Goal: Task Accomplishment & Management: Manage account settings

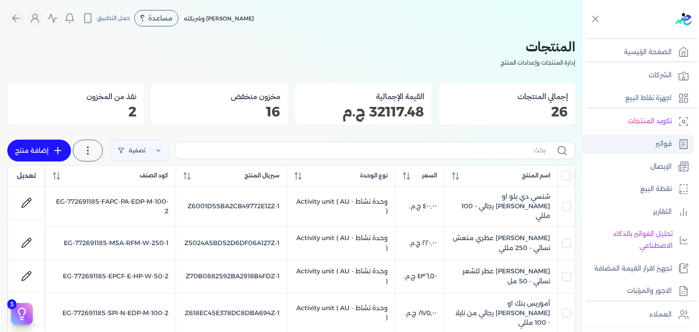
click at [662, 144] on p "فواتير" at bounding box center [663, 144] width 16 height 12
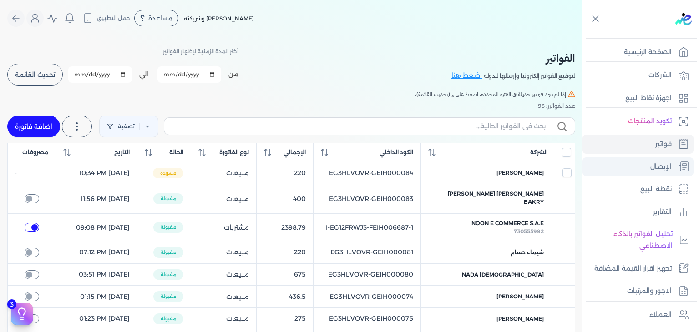
checkbox input "true"
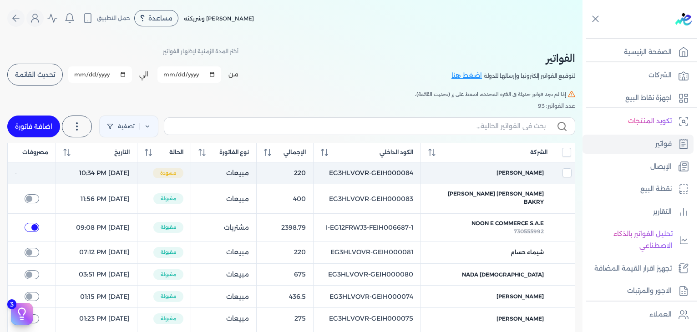
click at [413, 171] on td "EG3HLVOVR-GEIH000084" at bounding box center [366, 173] width 107 height 22
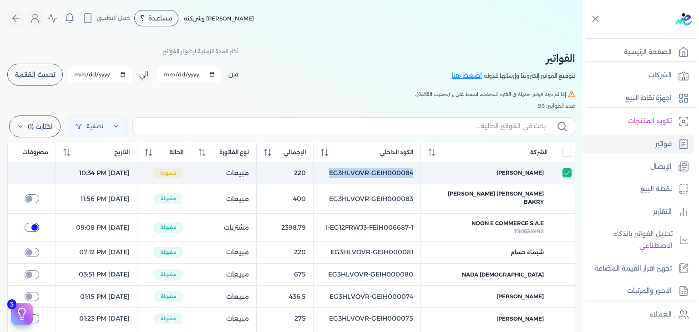
click at [413, 171] on td "EG3HLVOVR-GEIH000084" at bounding box center [366, 173] width 107 height 22
drag, startPoint x: 428, startPoint y: 175, endPoint x: 342, endPoint y: 169, distance: 86.2
click at [342, 169] on td "EG3HLVOVR-GEIH000084" at bounding box center [366, 173] width 107 height 22
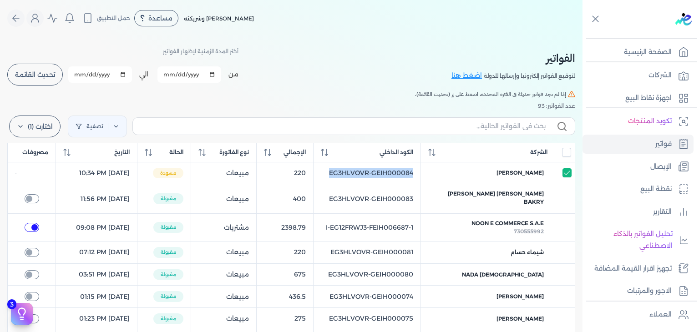
click at [566, 174] on input "checkbox" at bounding box center [566, 172] width 9 height 9
checkbox input "false"
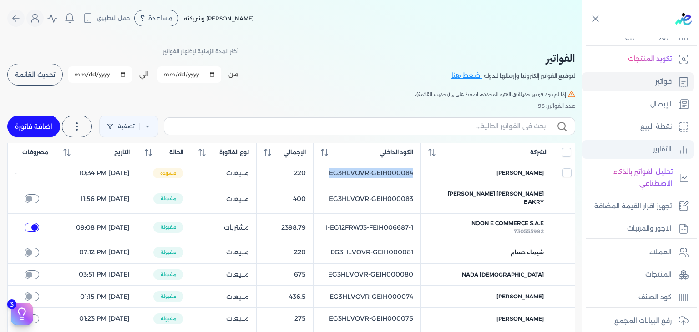
scroll to position [91, 0]
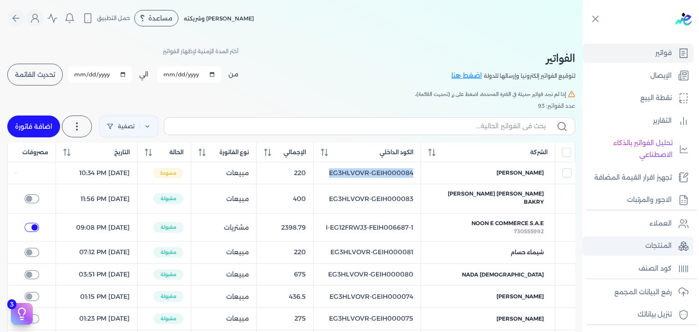
click at [641, 238] on link "المنتجات" at bounding box center [637, 246] width 111 height 19
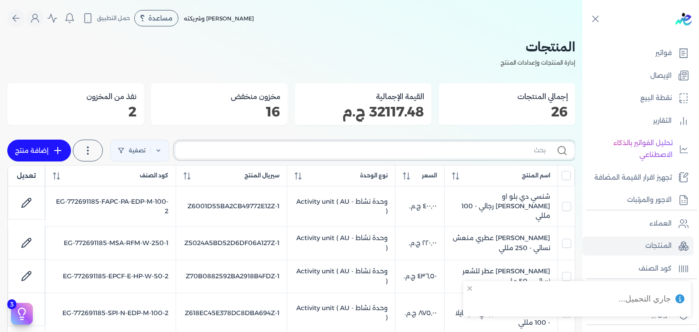
click at [497, 150] on input "text" at bounding box center [363, 151] width 363 height 10
paste input "EPCF-E-EDP-W-50-2"
type input "EPCF-E-EDP-W-50-2"
checkbox input "false"
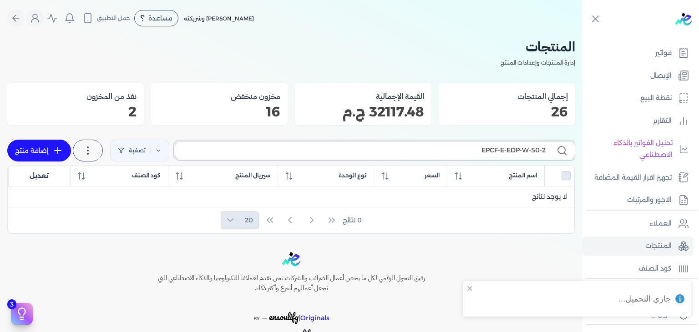
type input "EPCF-E-EDP-W-50-2"
click at [30, 148] on link "إضافة منتج" at bounding box center [39, 151] width 64 height 22
select select "EGS"
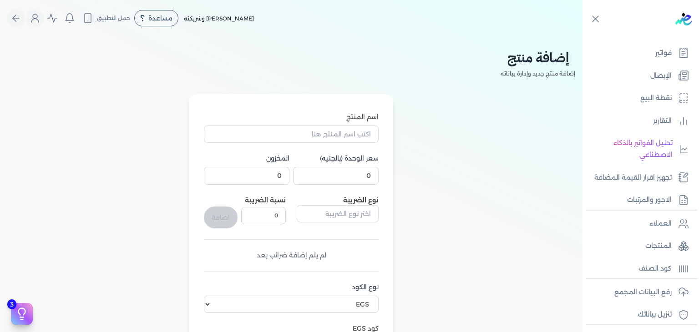
scroll to position [182, 0]
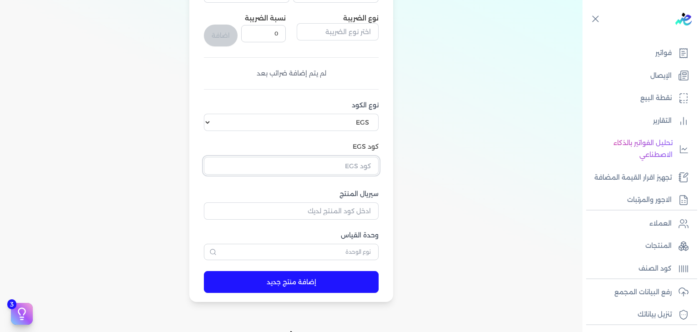
click at [358, 164] on input "text" at bounding box center [291, 165] width 175 height 17
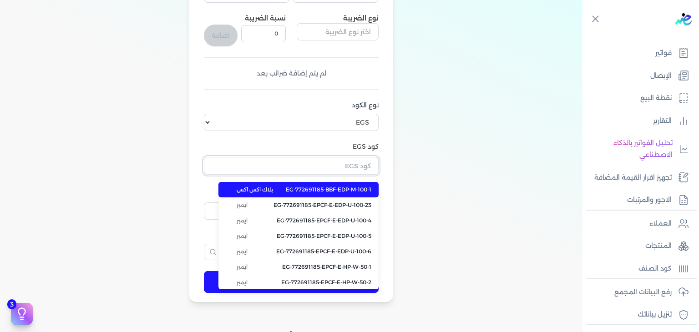
paste input "EG-772691185-EPCF-E-EDP-W-50-2"
type input "EG-772691185-EPCF-E-EDP-W-50-2"
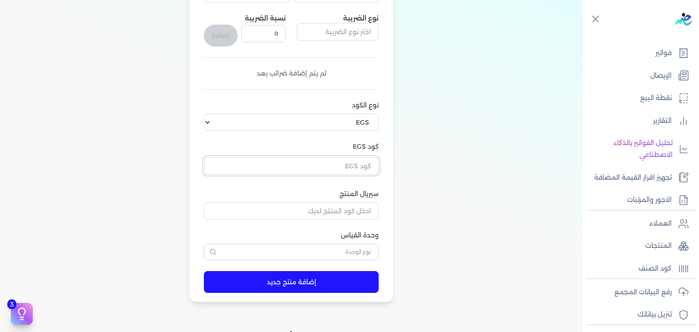
click at [327, 166] on input "text" at bounding box center [291, 165] width 175 height 17
paste input "EG-772691185-EPCF-E-EDP-W-50-2"
type input "EG-772691185-EPCF-E-EDP-W-50-2"
click at [653, 268] on p "كود الصنف" at bounding box center [654, 269] width 33 height 12
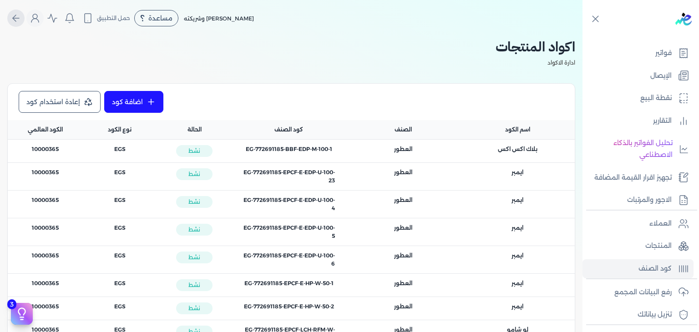
click at [19, 19] on icon "Global" at bounding box center [15, 18] width 11 height 11
select select "EGS"
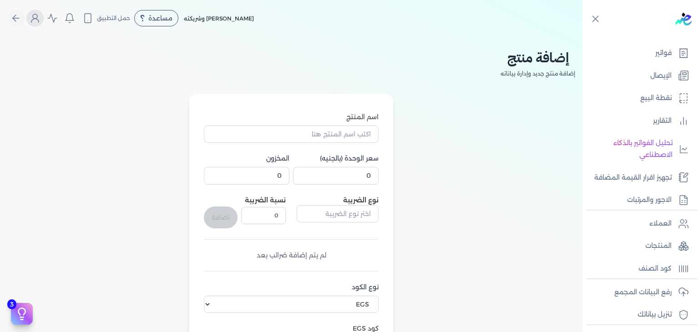
click at [39, 21] on icon "Global" at bounding box center [35, 18] width 11 height 11
drag, startPoint x: 114, startPoint y: 132, endPoint x: 120, endPoint y: 135, distance: 6.7
click at [114, 132] on label "تسجيل الخروج" at bounding box center [89, 133] width 110 height 18
click at [582, 36] on input "Close" at bounding box center [582, 36] width 0 height 0
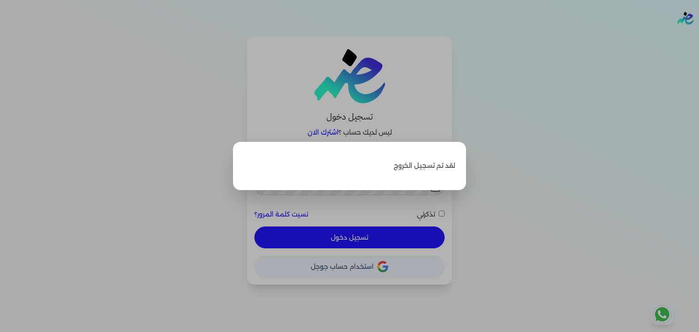
type input "[EMAIL_ADDRESS][DOMAIN_NAME]"
click at [502, 155] on label "Close" at bounding box center [349, 166] width 699 height 332
click at [698, 36] on input "Close" at bounding box center [699, 36] width 0 height 0
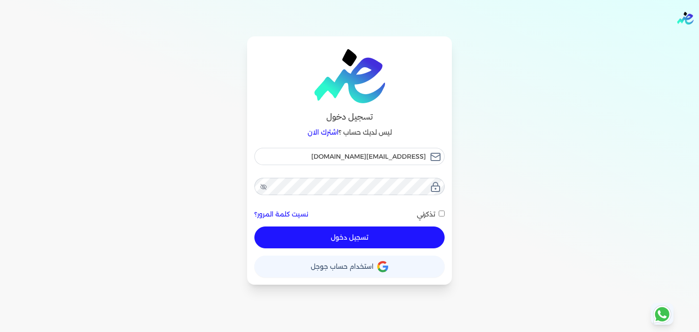
click at [375, 242] on button "تسجيل دخول" at bounding box center [349, 237] width 190 height 22
checkbox input "false"
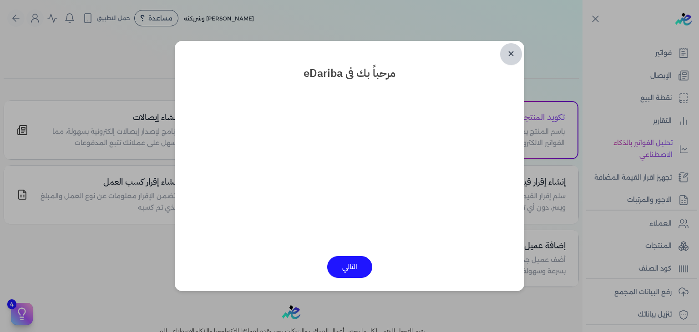
click at [511, 50] on link "✕" at bounding box center [511, 54] width 22 height 22
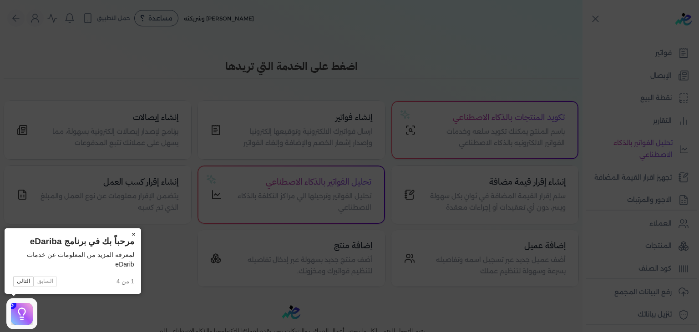
click at [136, 231] on button "×" at bounding box center [133, 234] width 15 height 13
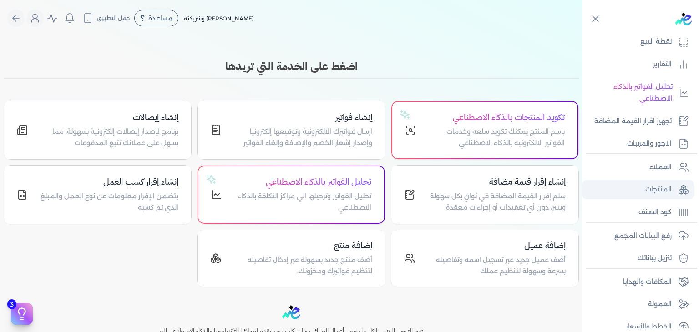
scroll to position [158, 0]
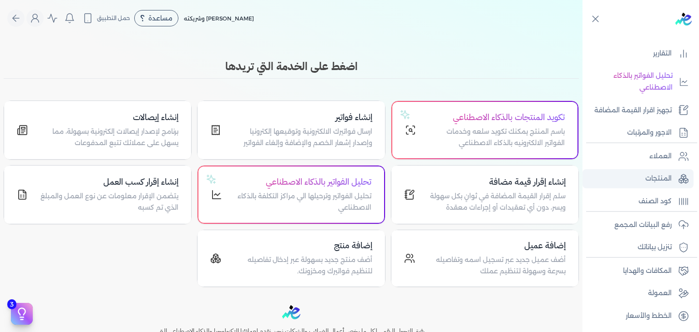
click at [650, 177] on p "المنتجات" at bounding box center [658, 179] width 26 height 12
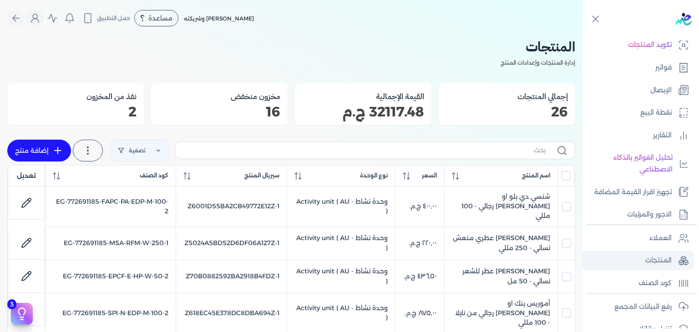
scroll to position [67, 0]
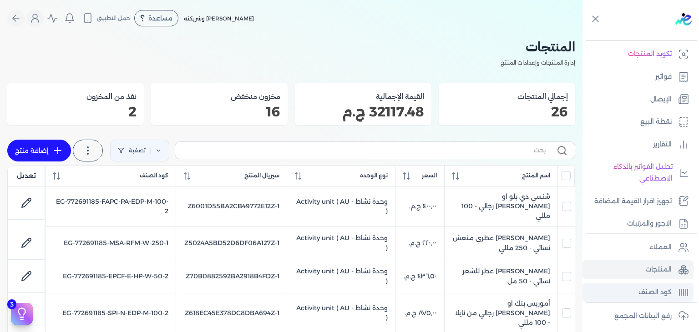
click at [654, 285] on link "كود الصنف" at bounding box center [637, 292] width 111 height 19
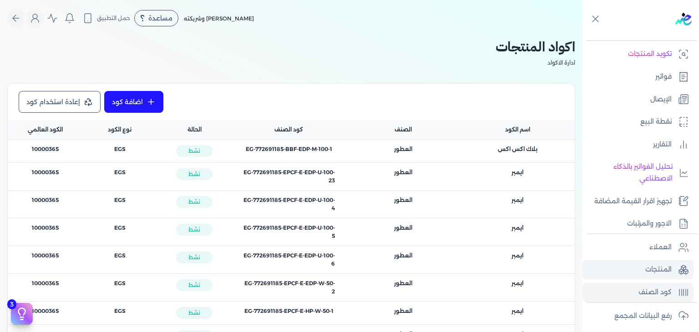
click at [636, 265] on link "المنتجات" at bounding box center [637, 269] width 111 height 19
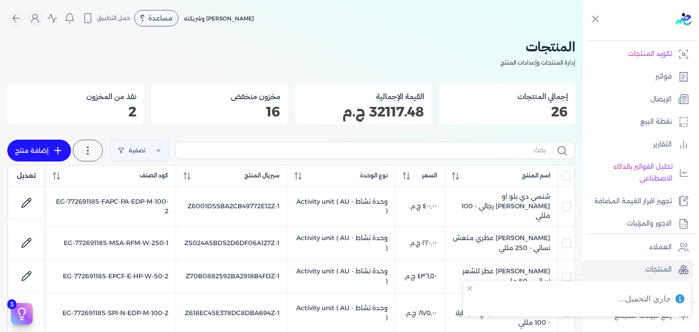
click at [42, 149] on link "إضافة منتج" at bounding box center [39, 151] width 64 height 22
select select "EGS"
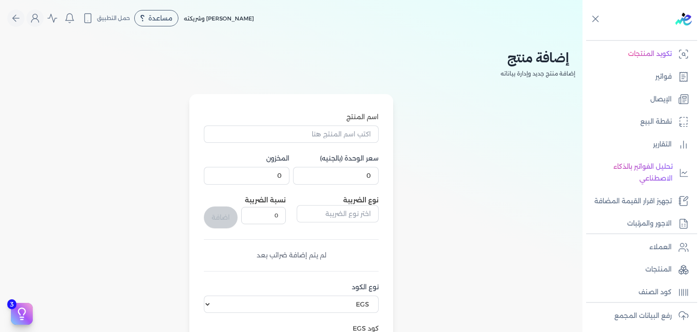
scroll to position [227, 0]
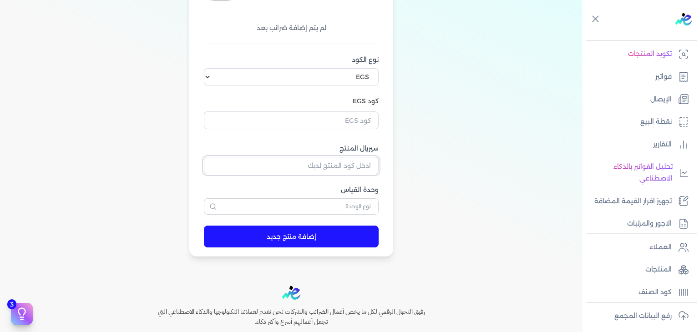
click at [371, 169] on input "سيريال المنتج" at bounding box center [291, 165] width 175 height 17
paste input "EG-772691185-EPCF-E-EDP-W-50-2"
type input "EG-772691185-EPCF-E-EDP-W-50-2"
click at [356, 128] on input "text" at bounding box center [291, 119] width 175 height 17
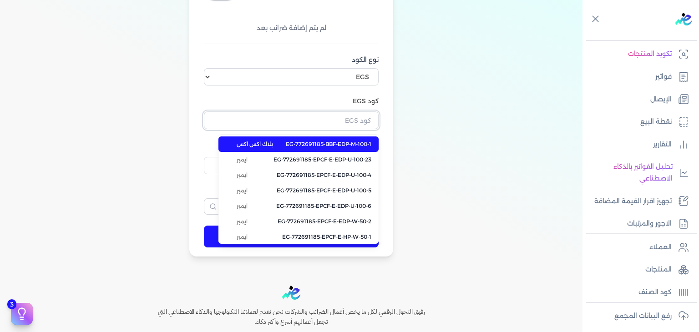
paste input "EG-772691185-EPCF-E-EDP-W-50-2"
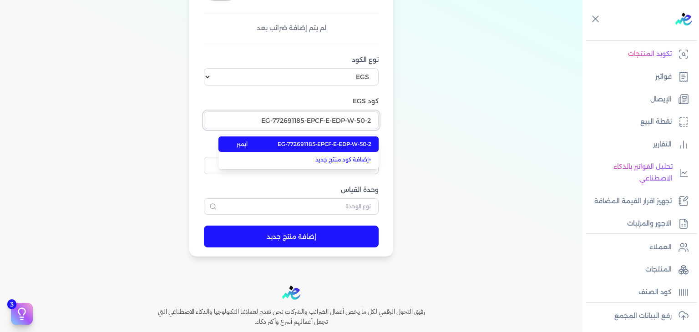
type input "EG-772691185-EPCF-E-EDP-W-50-2"
click at [349, 146] on span "EG-772691185-EPCF-E-EDP-W-50-2" at bounding box center [324, 144] width 94 height 8
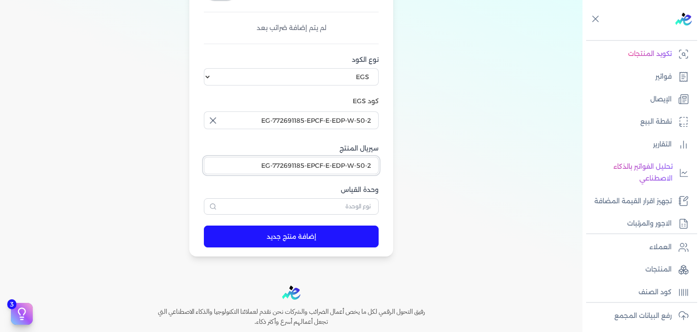
click at [358, 169] on input "EG-772691185-EPCF-E-EDP-W-50-2" at bounding box center [291, 165] width 175 height 17
paste input "Z5B69C8640499D2E2AB2AZ-1"
type input "Z5B69C8640499D2E2AB2AZ-1"
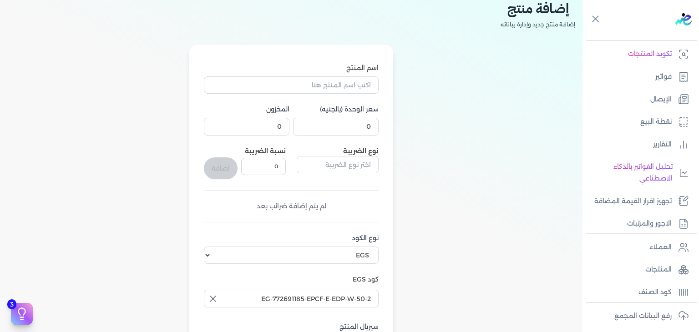
scroll to position [45, 0]
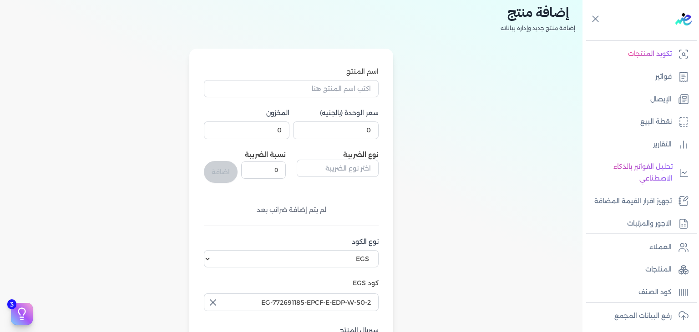
type input "وحدة نشاط"
click at [320, 86] on input "اسم المنتج" at bounding box center [291, 88] width 175 height 17
paste input "فاسيو او دي بيرفيوم نسائي - 50 مللي"
type input "فاسيو او دي بيرفيوم نسائي - 50 مللي"
click at [362, 126] on input "0" at bounding box center [336, 129] width 86 height 17
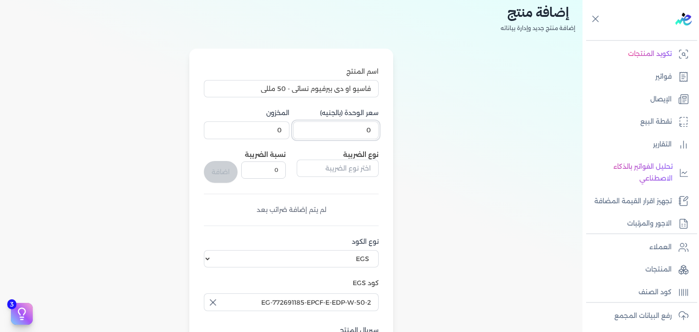
paste input "439.5"
type input "439.5"
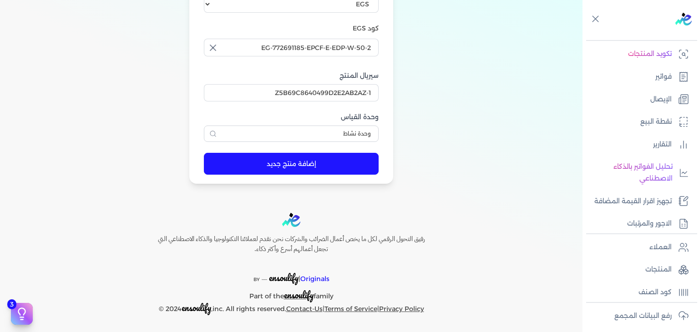
type input "1"
click at [338, 165] on button "إضافة منتج جديد" at bounding box center [291, 164] width 175 height 22
click at [659, 78] on p "فواتير" at bounding box center [663, 77] width 16 height 12
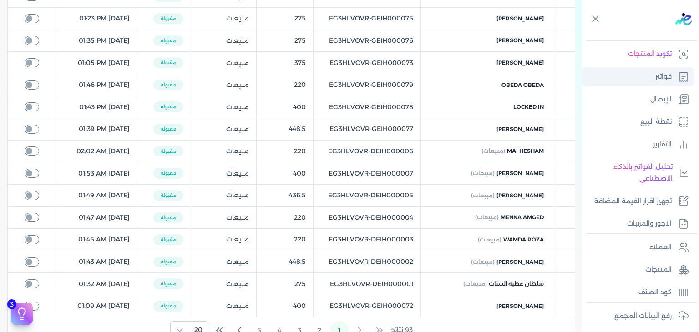
checkbox input "true"
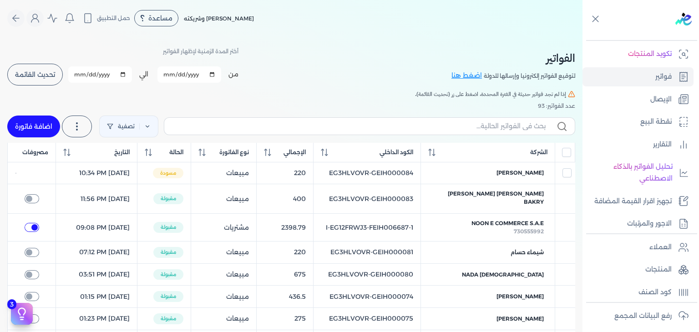
click at [36, 123] on link "اضافة فاتورة" at bounding box center [33, 127] width 53 height 22
select select "EGP"
select select "B"
select select "EGS"
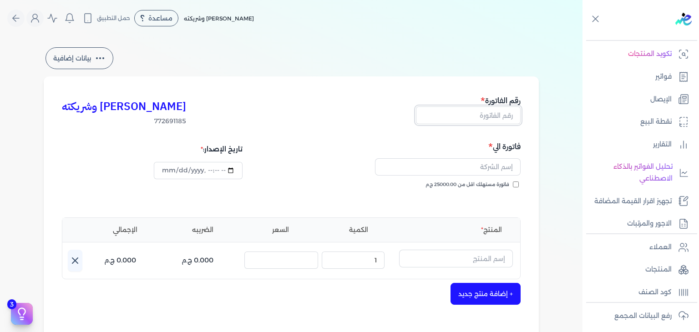
click at [465, 116] on input "text" at bounding box center [468, 114] width 105 height 17
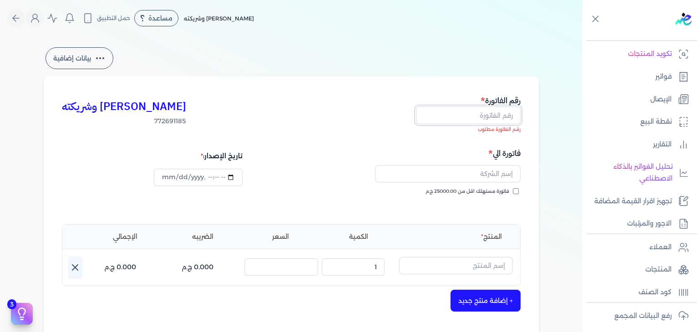
click at [505, 116] on input "text" at bounding box center [468, 114] width 105 height 17
paste input "EG3HLVOVR-GEIH000085"
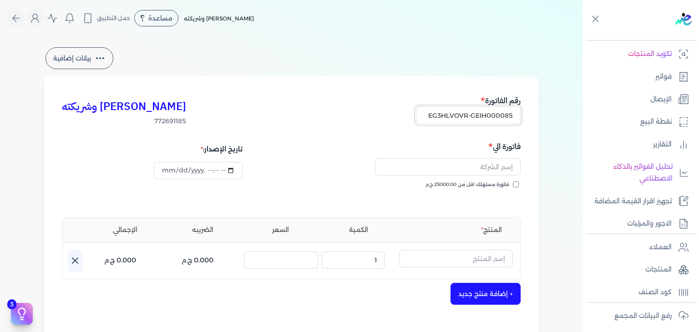
scroll to position [0, -4]
type input "EG3HLVOVR-GEIH000085"
click at [517, 181] on input "فاتورة مستهلك اقل من 25000.00 ج.م" at bounding box center [516, 184] width 6 height 6
checkbox input "true"
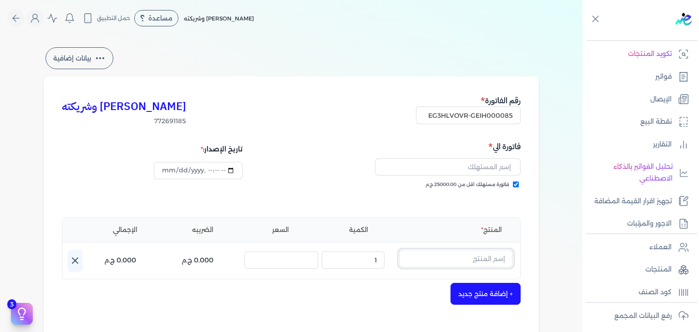
click at [457, 259] on input "text" at bounding box center [456, 258] width 114 height 17
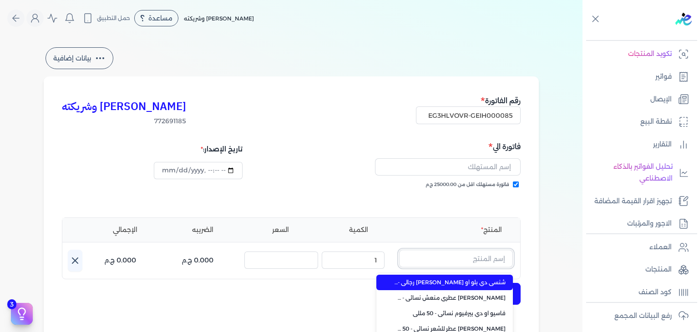
paste input "فاسيو او دي بيرفيوم نسائي - 50 مللي"
type input "فاسيو او دي بيرفيوم نسائي - 50 مللي"
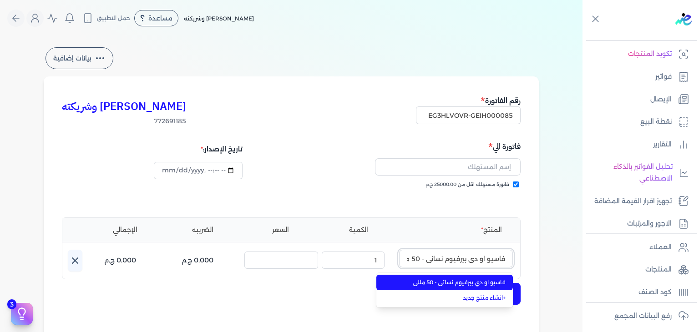
scroll to position [0, -10]
click at [473, 285] on span "فاسيو او دي بيرفيوم نسائي - 50 مللي" at bounding box center [449, 282] width 111 height 8
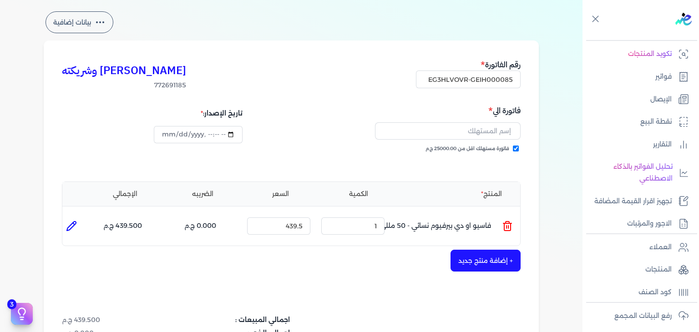
scroll to position [0, 0]
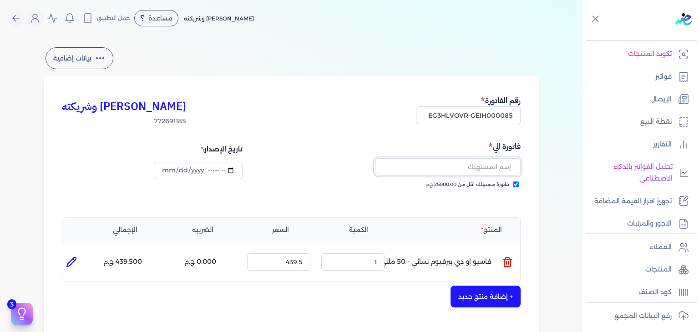
click at [486, 166] on input "text" at bounding box center [448, 166] width 146 height 17
paste input "[PERSON_NAME]"
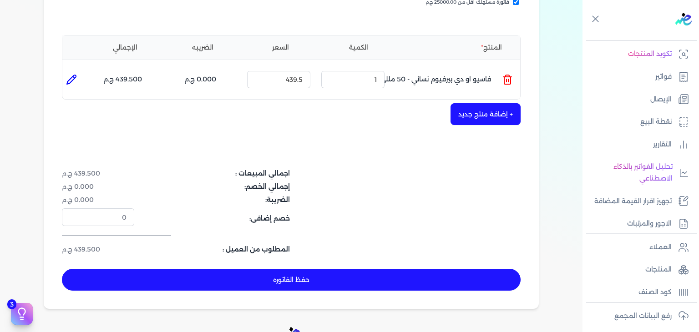
scroll to position [273, 0]
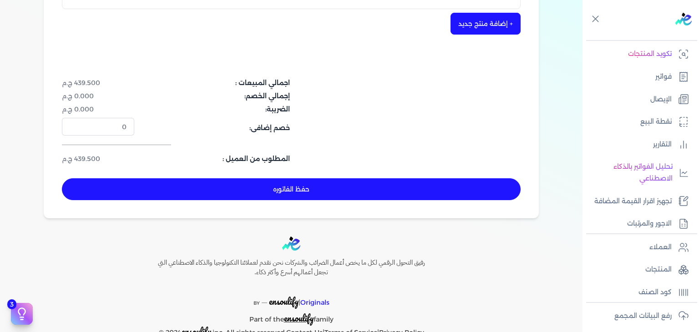
type input "[PERSON_NAME]"
click at [366, 188] on button "حفظ الفاتوره" at bounding box center [291, 189] width 458 height 22
type input "[DATE]"
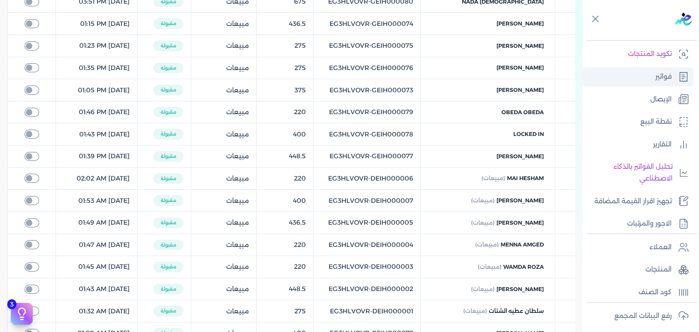
scroll to position [264, 0]
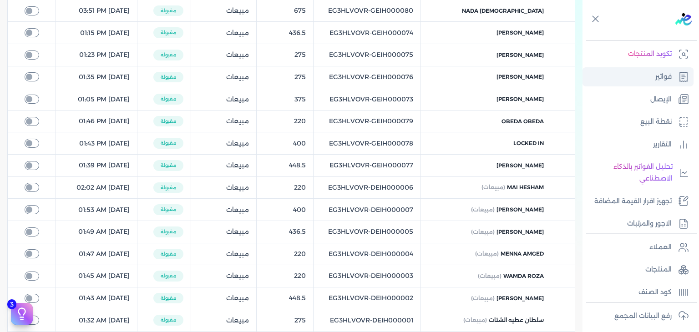
checkbox input "true"
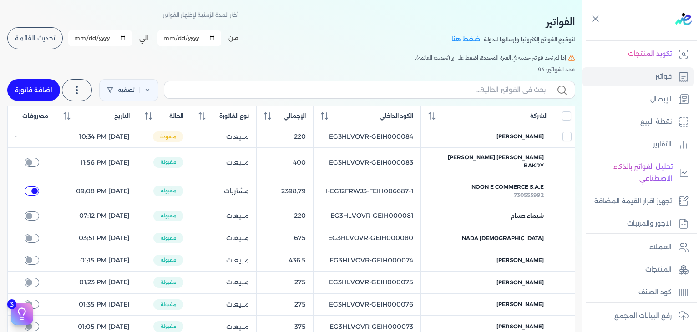
click at [49, 47] on button "تحديث القائمة" at bounding box center [34, 38] width 55 height 22
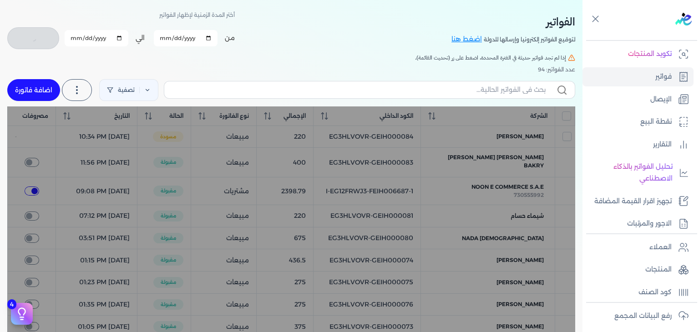
checkbox input "false"
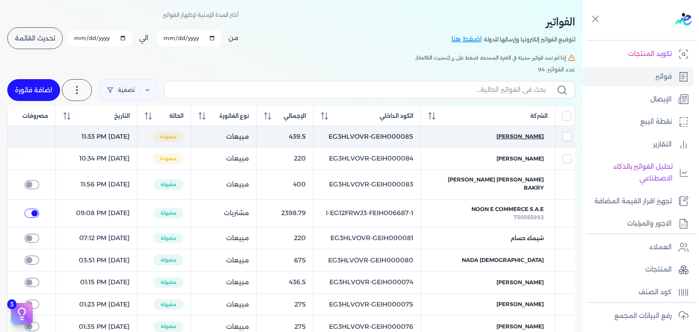
click at [521, 132] on span "[PERSON_NAME]" at bounding box center [519, 136] width 47 height 8
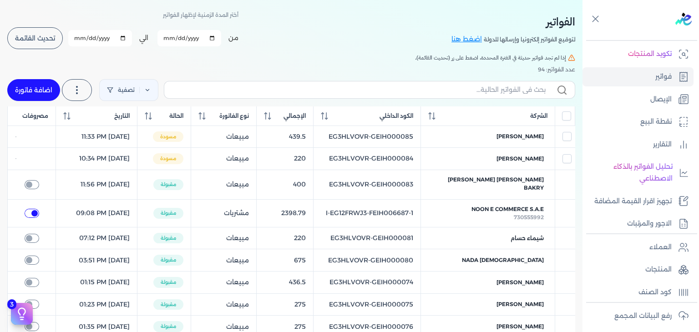
select select "EGP"
select select "B"
select select "EGS"
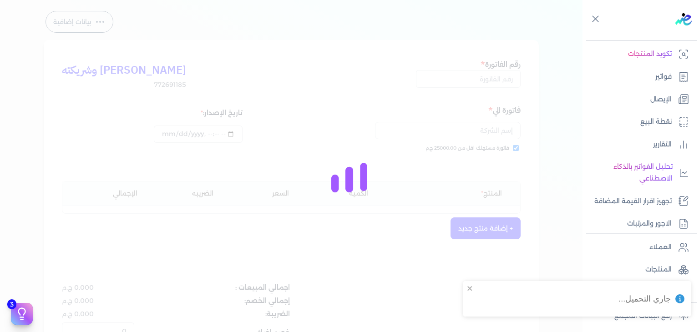
type input "EG3HLVOVR-GEIH000085"
checkbox input "true"
type input "[DATE]T23:33:05"
type input "[DATE]"
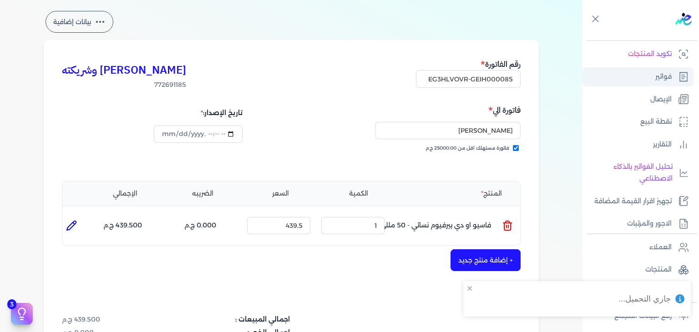
click at [666, 72] on p "فواتير" at bounding box center [663, 77] width 16 height 12
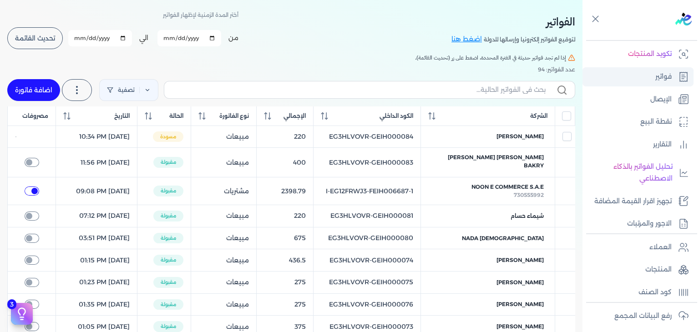
checkbox input "true"
click at [17, 90] on link "اضافة فاتورة" at bounding box center [33, 90] width 53 height 22
select select "EGP"
select select "B"
select select "EGS"
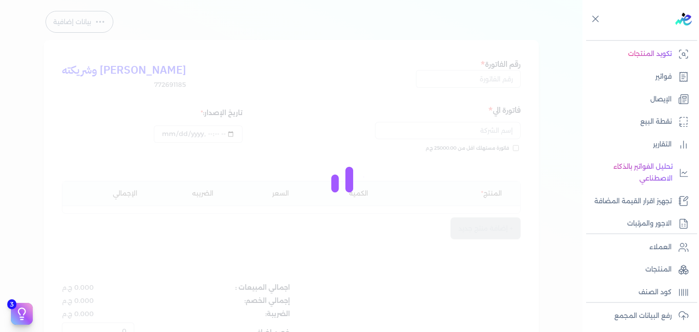
click at [483, 79] on div at bounding box center [349, 166] width 699 height 332
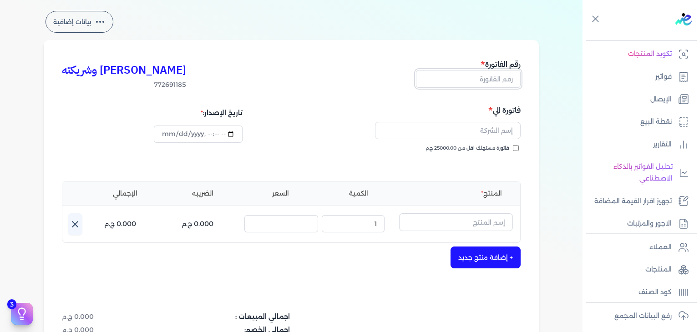
click at [483, 79] on input "text" at bounding box center [468, 78] width 105 height 17
paste input "EG3HLVOVR-GEIH000086"
type input "EG3HLVOVR-GEIH000086"
click at [515, 147] on input "فاتورة مستهلك اقل من 25000.00 ج.م" at bounding box center [516, 148] width 6 height 6
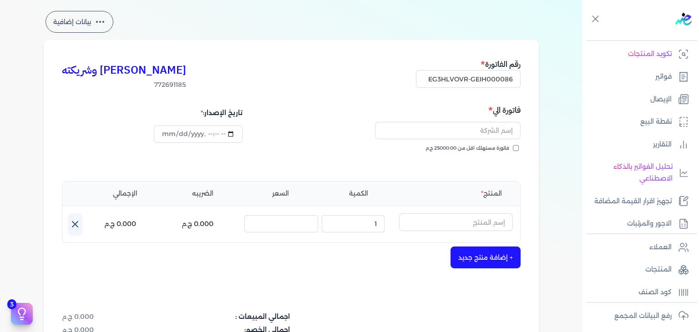
checkbox input "true"
click at [493, 133] on input "text" at bounding box center [448, 130] width 146 height 17
paste input "HAdy Reda El Safoury"
type input "HAdy Reda El Safoury"
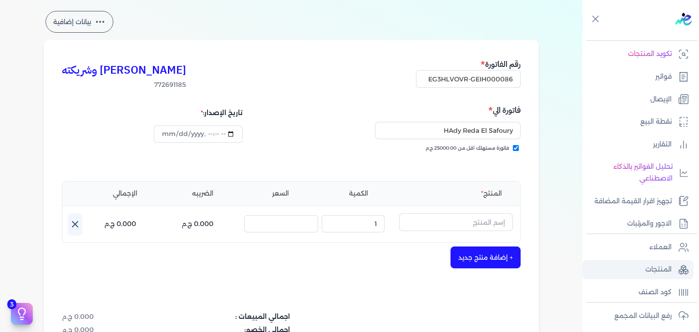
click at [649, 277] on link "المنتجات" at bounding box center [637, 269] width 111 height 19
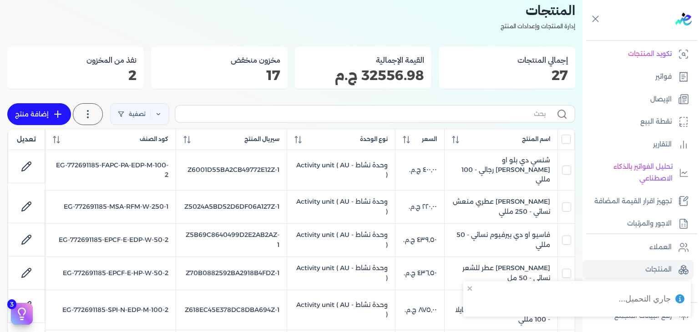
click at [18, 108] on link "إضافة منتج" at bounding box center [39, 114] width 64 height 22
select select "EGS"
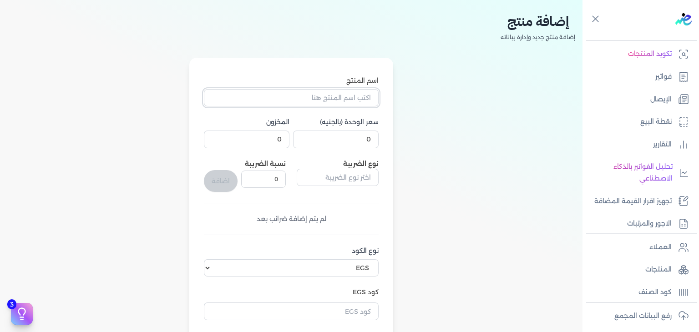
click at [335, 100] on input "اسم المنتج" at bounding box center [291, 97] width 175 height 17
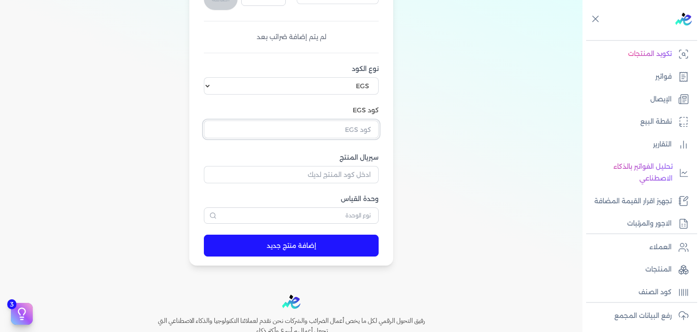
click at [366, 131] on input "text" at bounding box center [291, 129] width 175 height 17
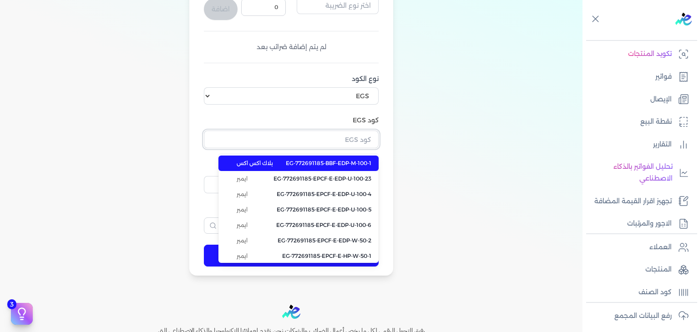
scroll to position [228, 0]
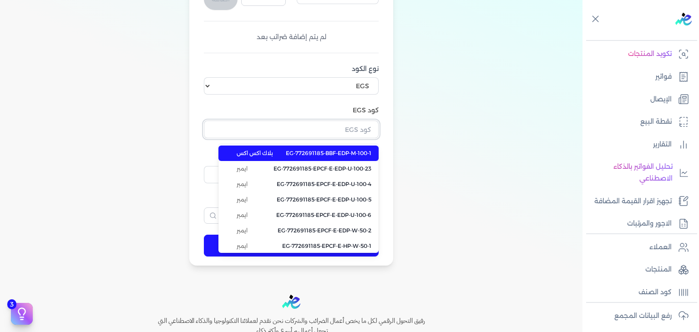
paste input "EG-772691185-EP-GS-EDP-PS-2"
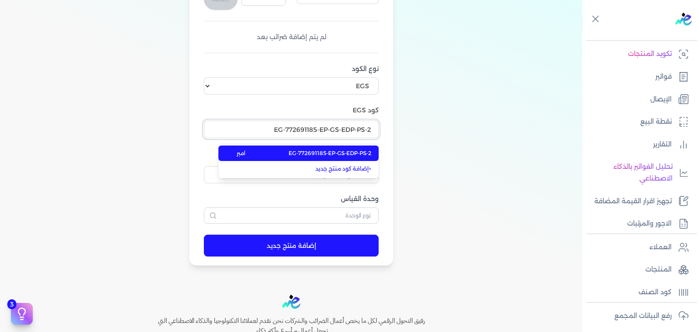
type input "EG-772691185-EP-GS-EDP-PS-2"
click at [366, 150] on span "EG-772691185-EP-GS-EDP-PS-2" at bounding box center [329, 153] width 83 height 8
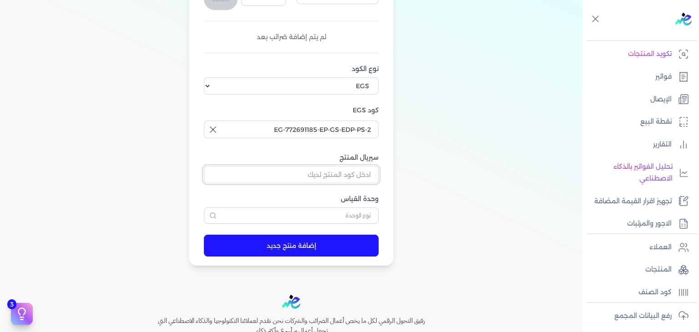
click at [367, 178] on input "سيريال المنتج" at bounding box center [291, 174] width 175 height 17
paste input "Z9EB40E9BD243C774F28AZ-1"
type input "Z9EB40E9BD243C774F28AZ-1"
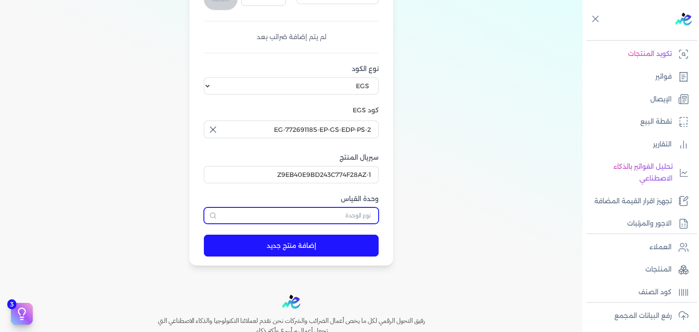
click at [365, 220] on input "text" at bounding box center [291, 215] width 175 height 16
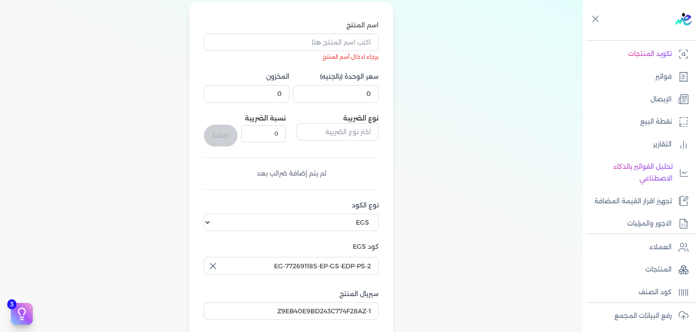
type input "وحدة نشاط"
click at [322, 48] on input "اسم المنتج" at bounding box center [291, 42] width 175 height 17
paste input "طقم هدايا شيفون مكون من ( او دي بيرفيوم 100مللي - سبراي بيرفيوم 200مللي) نسائي"
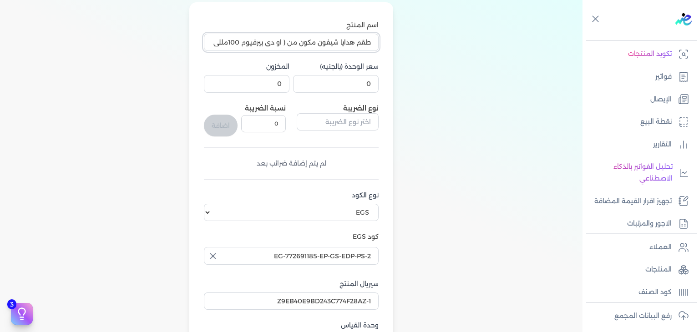
scroll to position [0, -93]
type input "طقم هدايا شيفون مكون من ( او دي بيرفيوم 100مللي - سبراي بيرفيوم 200مللي) نسائي"
click at [366, 81] on input "0" at bounding box center [336, 83] width 86 height 17
paste input "762"
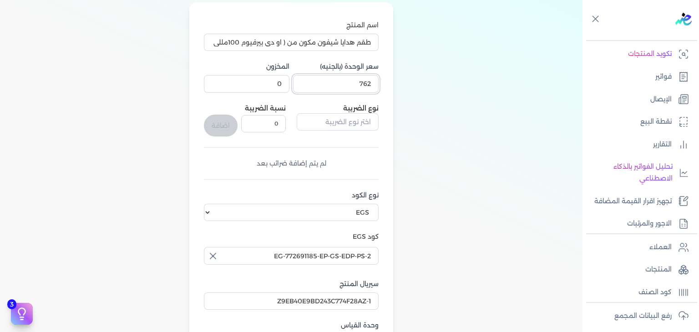
type input "762"
click at [285, 86] on input "0" at bounding box center [247, 83] width 86 height 17
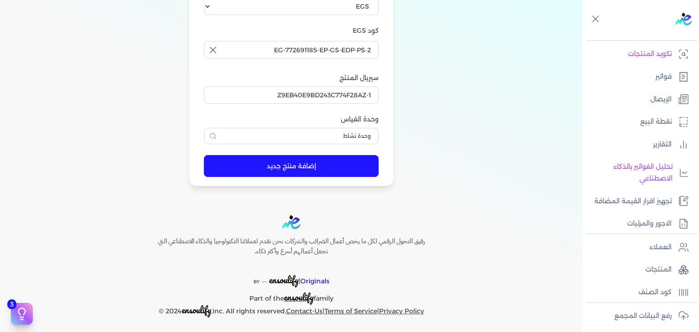
scroll to position [300, 0]
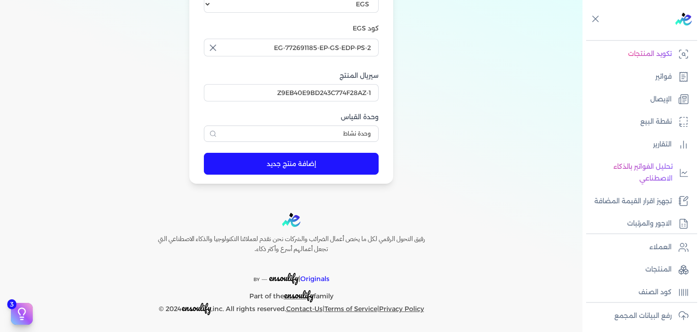
type input "5"
click at [294, 162] on button "إضافة منتج جديد" at bounding box center [291, 164] width 175 height 22
click at [662, 78] on p "فواتير" at bounding box center [663, 77] width 16 height 12
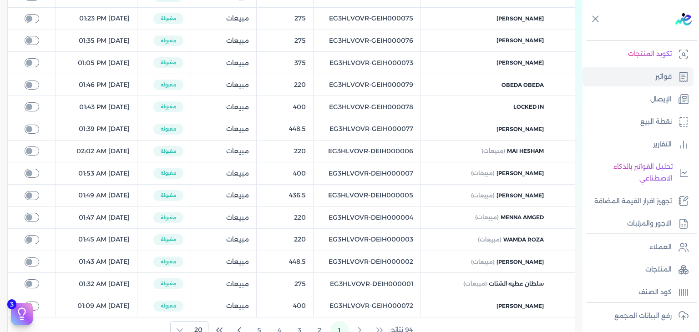
scroll to position [27, 0]
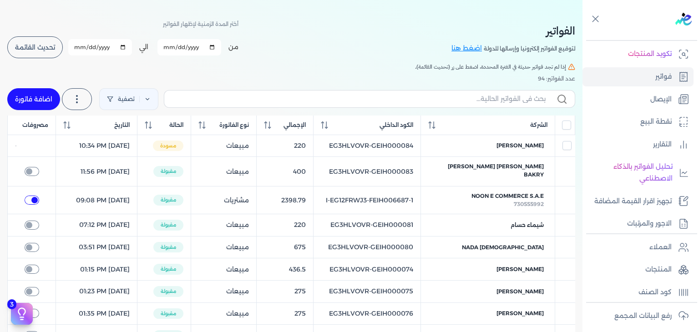
checkbox input "true"
click at [46, 99] on link "اضافة فاتورة" at bounding box center [33, 99] width 53 height 22
select select "EGP"
select select "B"
select select "EGS"
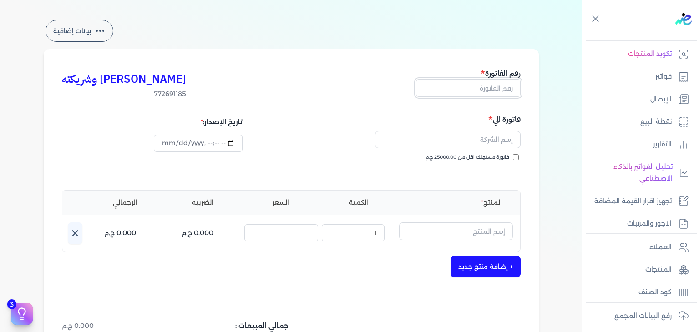
click at [492, 92] on input "text" at bounding box center [468, 87] width 105 height 17
paste input "EG3HLVOVR-GEIH000086"
type input "EG3HLVOVR-GEIH000086"
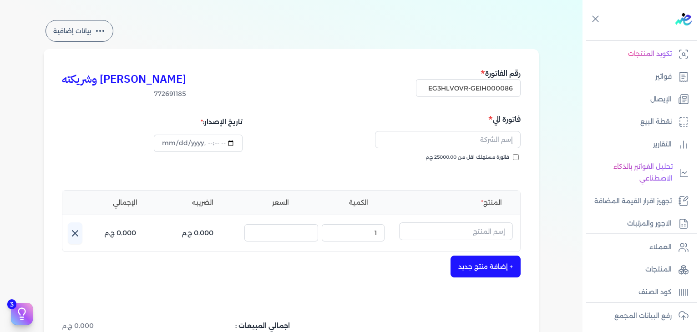
click at [514, 157] on input "فاتورة مستهلك اقل من 25000.00 ج.م" at bounding box center [516, 157] width 6 height 6
checkbox input "true"
click at [507, 141] on input "text" at bounding box center [448, 139] width 146 height 17
paste input "HAdy Reda El Safoury"
type input "HAdy Reda El Safoury"
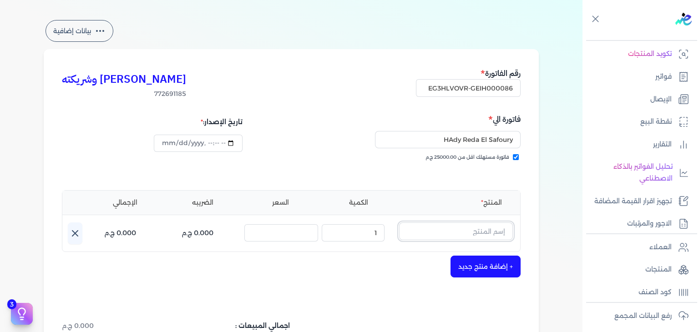
click at [477, 236] on input "text" at bounding box center [456, 230] width 114 height 17
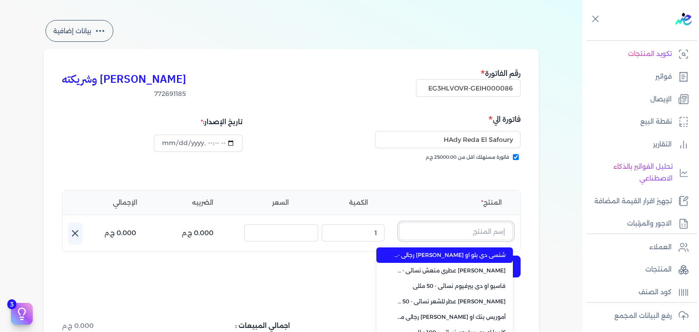
paste input "طقم هدايا شيفون مكون من ("
type input "طقم هدايا شيفون مكون من ("
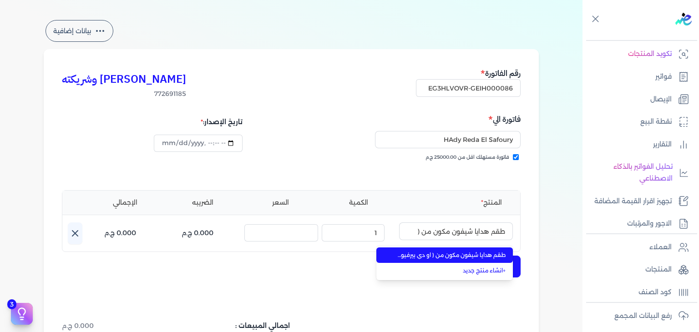
click at [480, 257] on span "طقم هدايا شيفون مكون من ( او دي بيرفيوم 100مللي - سبراي بيرفيوم 200مللي) نسائي" at bounding box center [449, 255] width 111 height 8
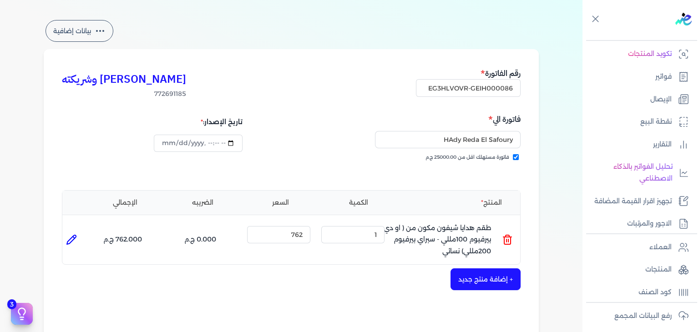
scroll to position [209, 0]
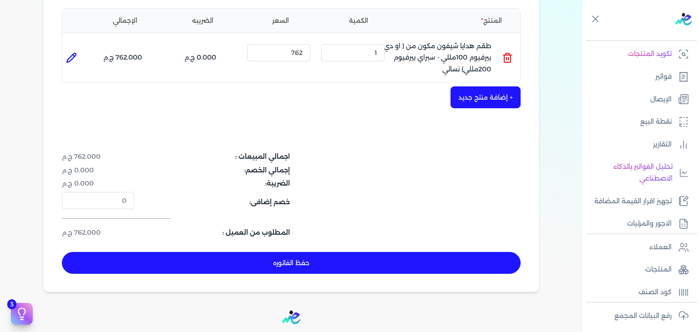
click at [347, 272] on button "حفظ الفاتوره" at bounding box center [291, 263] width 458 height 22
type input "[DATE]"
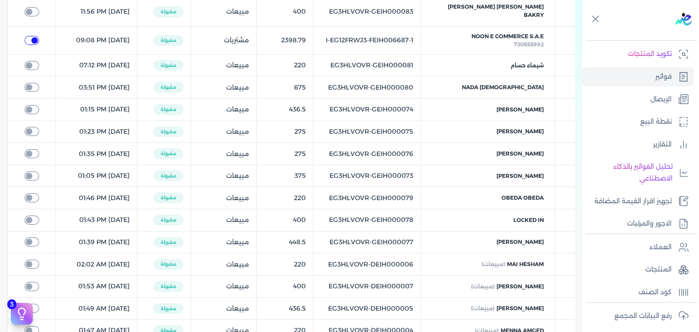
checkbox input "true"
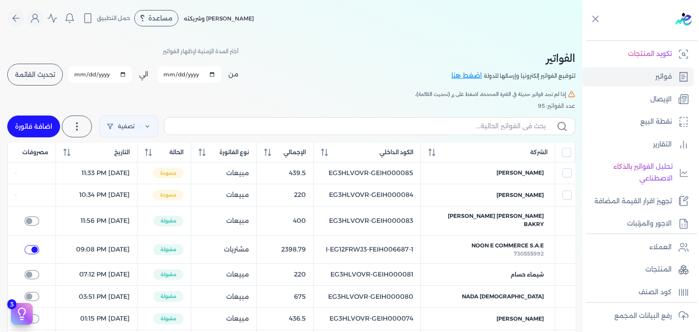
click at [51, 64] on button "تحديث القائمة" at bounding box center [34, 75] width 55 height 22
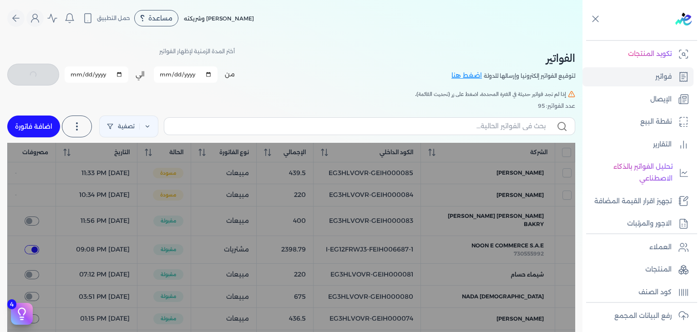
checkbox input "false"
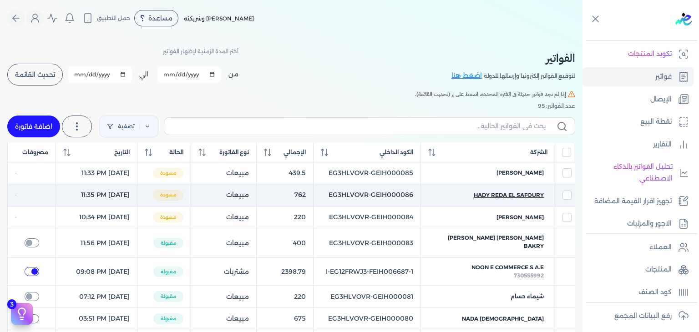
click at [483, 193] on span "HAdy Reda El Safoury" at bounding box center [508, 195] width 70 height 8
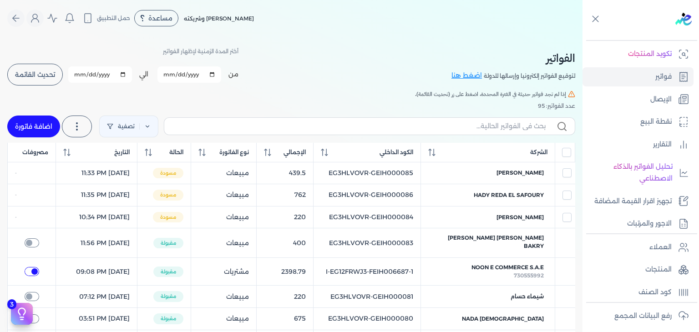
select select "EGP"
select select "B"
select select "EGS"
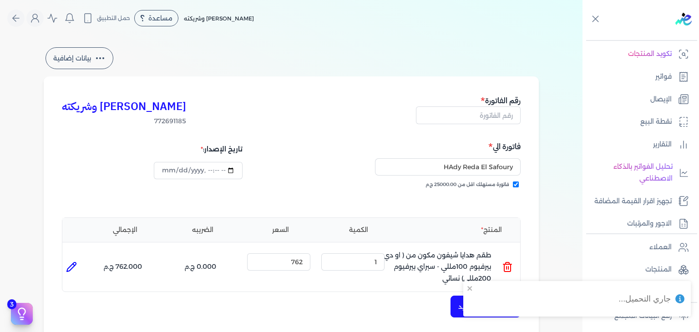
type input "EG3HLVOVR-GEIH000086"
checkbox input "true"
type input "[DATE]T23:35:59"
type input "[DATE]"
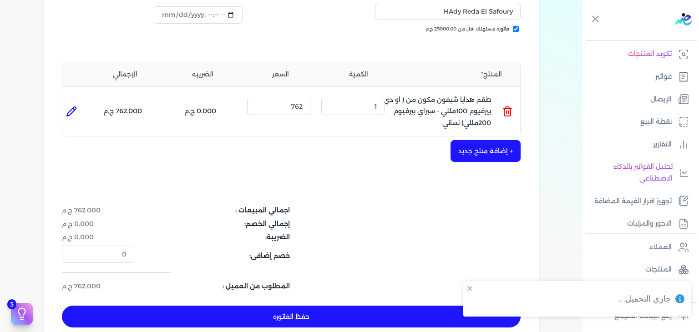
scroll to position [182, 0]
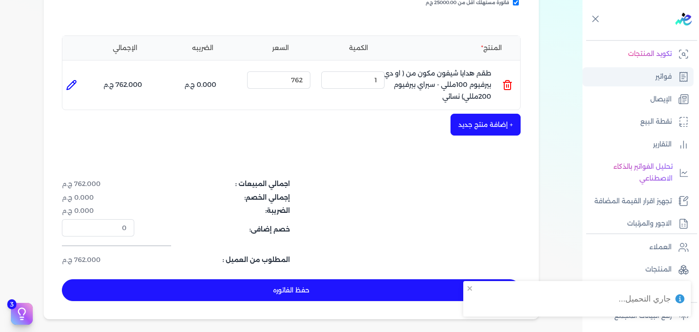
click at [658, 77] on p "فواتير" at bounding box center [663, 77] width 16 height 12
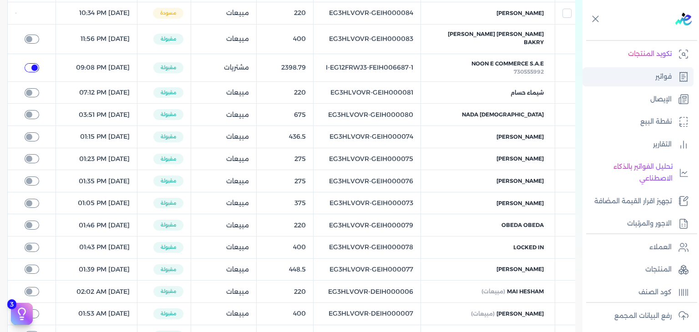
checkbox input "true"
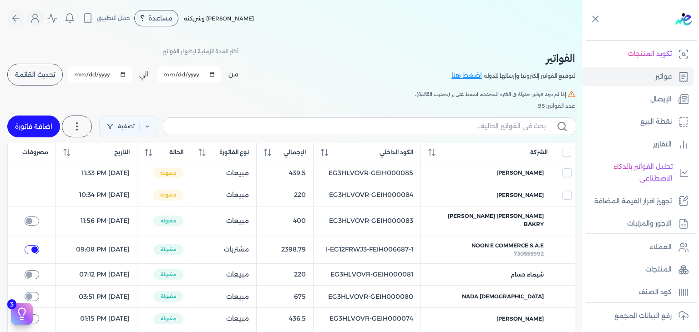
click at [42, 125] on link "اضافة فاتورة" at bounding box center [33, 127] width 53 height 22
select select "EGP"
select select "B"
select select "EGS"
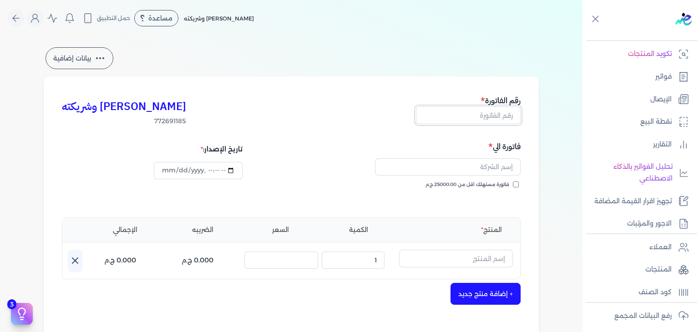
click at [488, 113] on input "text" at bounding box center [468, 114] width 105 height 17
paste input "EG3HLVOVR-GEIH000087"
type input "EG3HLVOVR-GEIH000087"
click at [517, 185] on input "فاتورة مستهلك اقل من 25000.00 ج.م" at bounding box center [516, 184] width 6 height 6
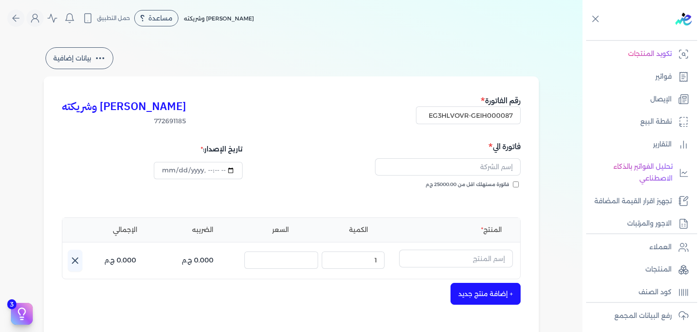
checkbox input "true"
click at [497, 170] on input "text" at bounding box center [448, 166] width 146 height 17
paste input "[PERSON_NAME]"
type input "[PERSON_NAME]"
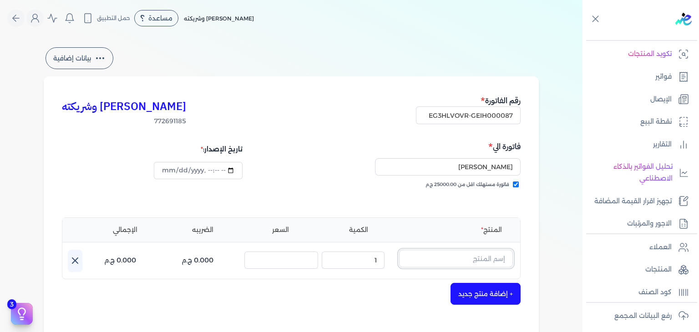
click at [463, 254] on input "text" at bounding box center [456, 258] width 114 height 17
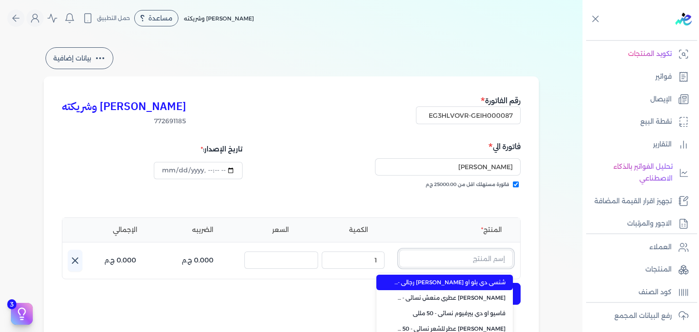
paste input "[PERSON_NAME] عطري منعش نسائي - 250 مللي"
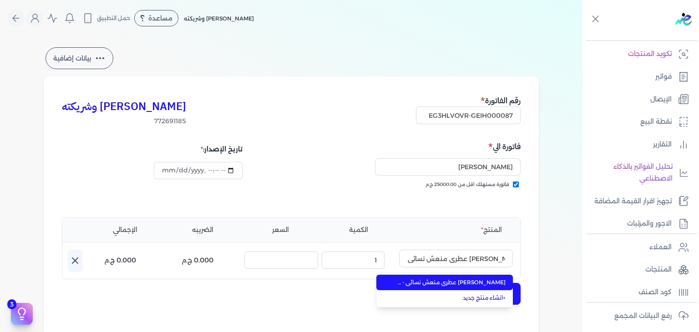
click at [484, 279] on span "[PERSON_NAME] عطري منعش نسائي - 250 مللي" at bounding box center [449, 282] width 111 height 8
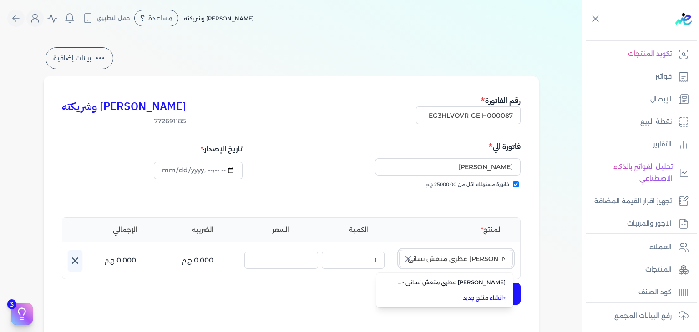
scroll to position [0, 0]
click at [487, 290] on button "+ إضافة منتج جديد" at bounding box center [485, 294] width 70 height 22
click at [478, 292] on button "+ إضافة منتج جديد" at bounding box center [485, 294] width 70 height 22
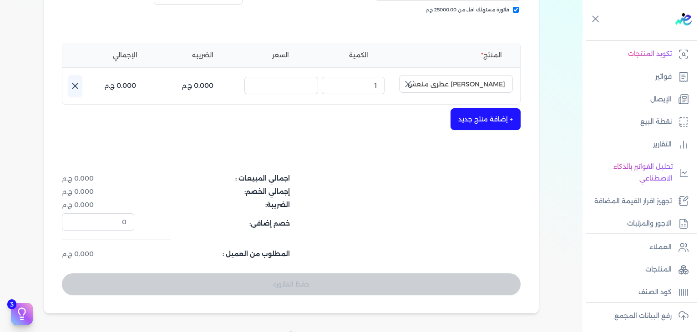
scroll to position [182, 0]
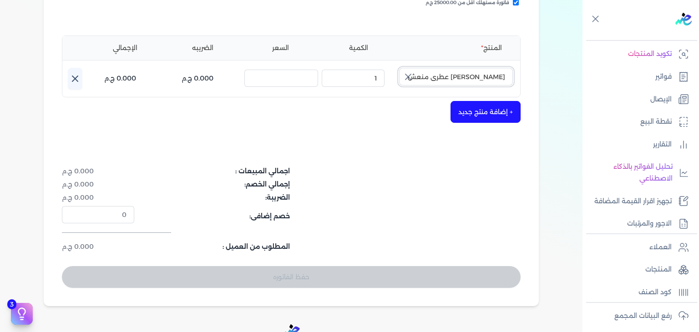
click at [467, 73] on input "[PERSON_NAME] عطري منعش نسائي - 250 مللي" at bounding box center [456, 76] width 114 height 17
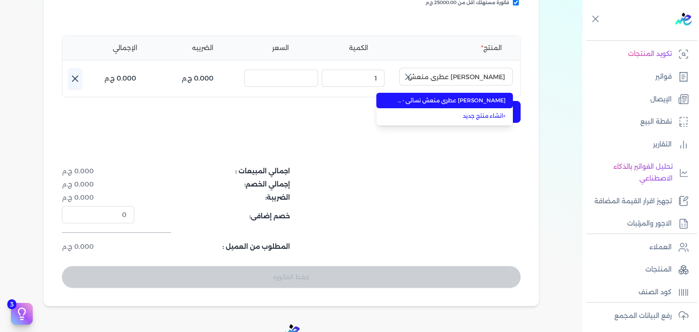
click at [481, 103] on span "[PERSON_NAME] عطري منعش نسائي - 250 مللي" at bounding box center [449, 100] width 111 height 8
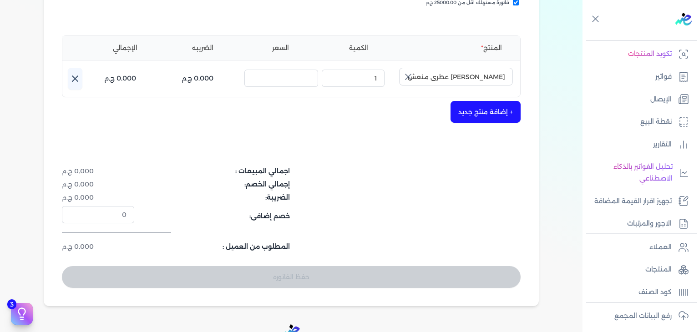
click at [467, 110] on button "+ إضافة منتج جديد" at bounding box center [485, 112] width 70 height 22
click at [477, 75] on input "[PERSON_NAME] عطري منعش نسائي - 250 مللي" at bounding box center [456, 76] width 114 height 17
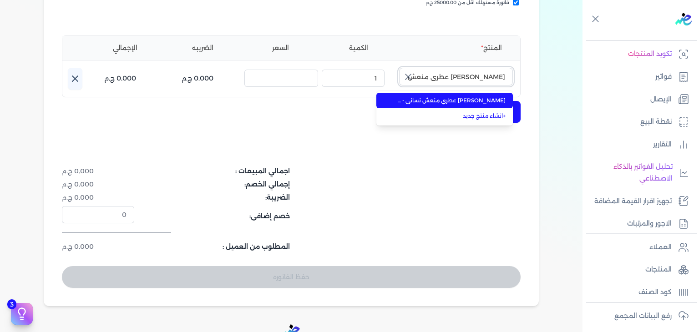
click at [477, 75] on input "[PERSON_NAME] عطري منعش نسائي - 250 مللي" at bounding box center [456, 76] width 114 height 17
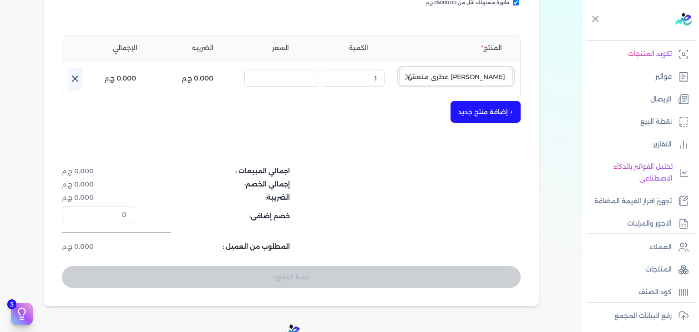
click at [477, 75] on input "[PERSON_NAME] عطري منعش نسائي - 250 مللي" at bounding box center [456, 76] width 114 height 17
type input "[PERSON_NAME] عطري منعش نسائي - 250 مللي"
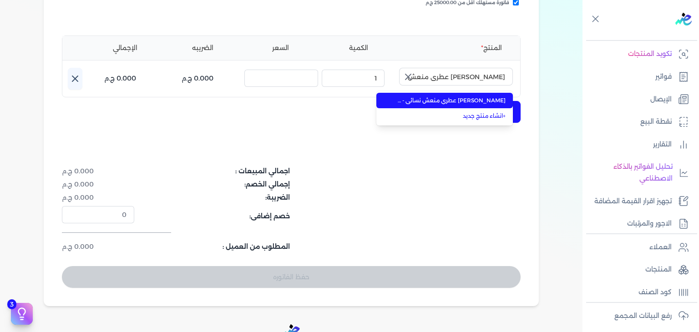
click at [406, 78] on icon "button" at bounding box center [408, 76] width 11 height 11
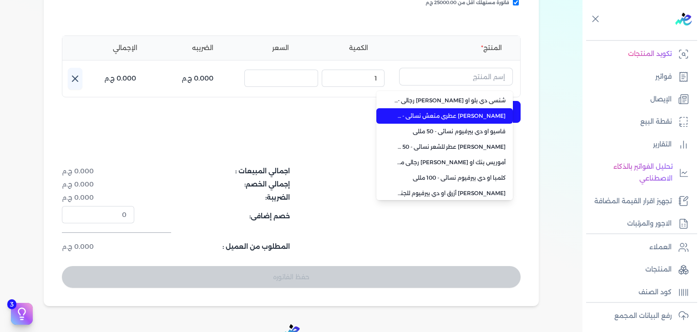
click at [479, 117] on span "[PERSON_NAME] عطري منعش نسائي - 250 مللي" at bounding box center [449, 116] width 111 height 8
type input "[PERSON_NAME] عطري منعش نسائي - 250 مللي"
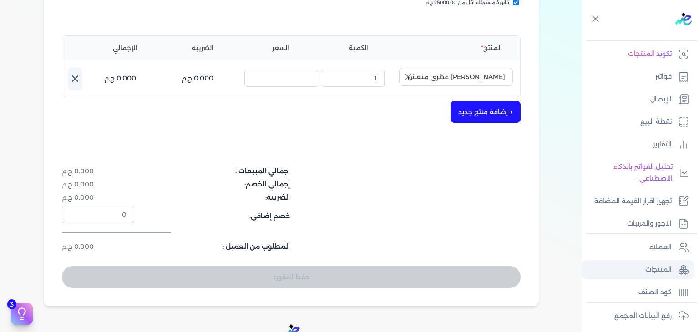
click at [648, 270] on p "المنتجات" at bounding box center [658, 270] width 26 height 12
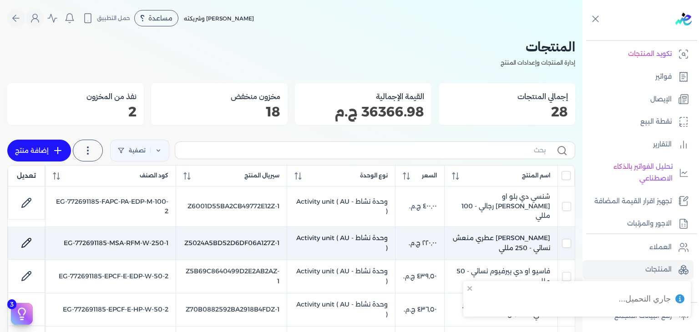
click at [540, 240] on td "[PERSON_NAME] عطري منعش نسائي - 250 مللي" at bounding box center [500, 242] width 113 height 33
checkbox input "false"
checkbox input "true"
checkbox input "false"
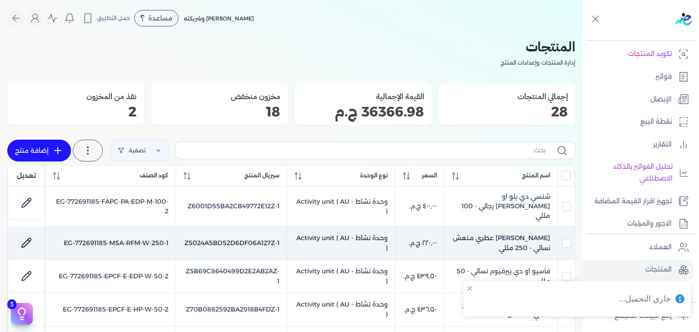
checkbox input "false"
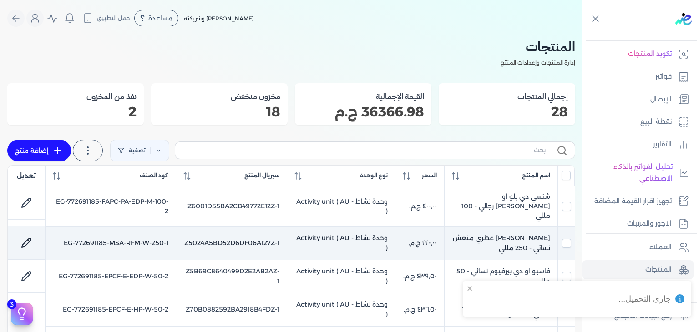
checkbox input "false"
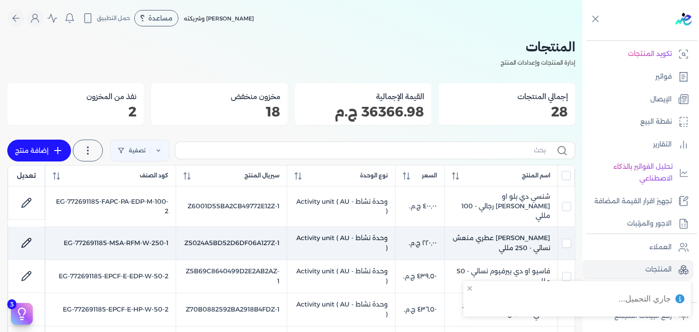
checkbox input "false"
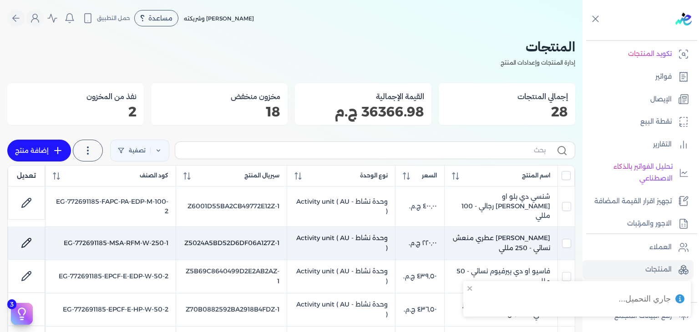
checkbox input "false"
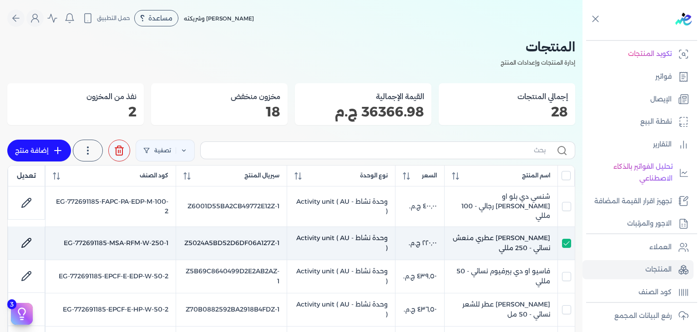
click at [559, 232] on td at bounding box center [566, 242] width 17 height 33
checkbox input "false"
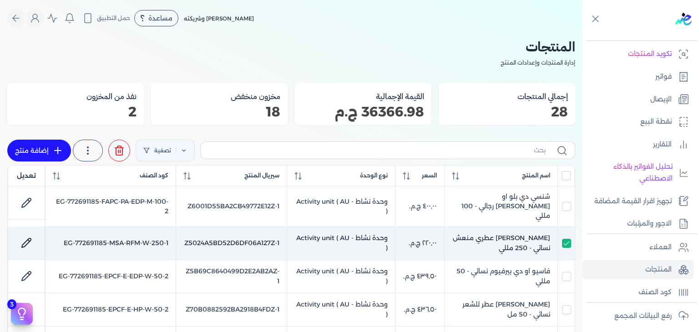
checkbox input "false"
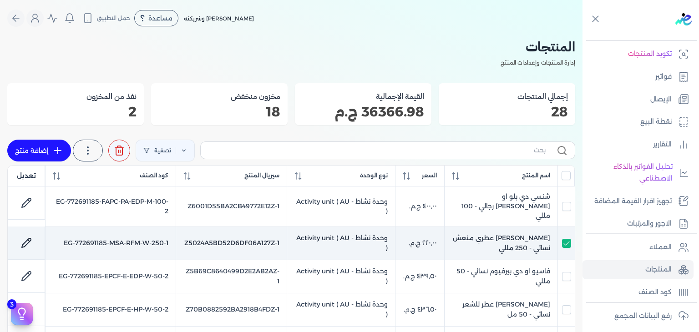
checkbox input "false"
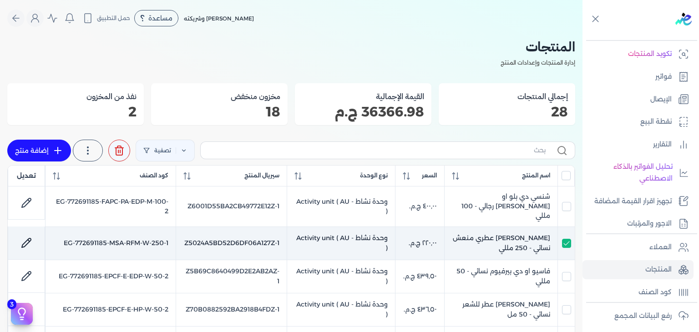
checkbox input "false"
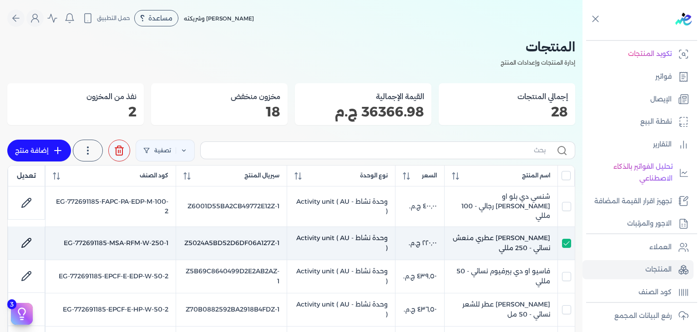
checkbox input "false"
click at [538, 236] on td "[PERSON_NAME] عطري منعش نسائي - 250 مللي" at bounding box center [500, 242] width 113 height 33
checkbox input "false"
checkbox input "true"
checkbox input "false"
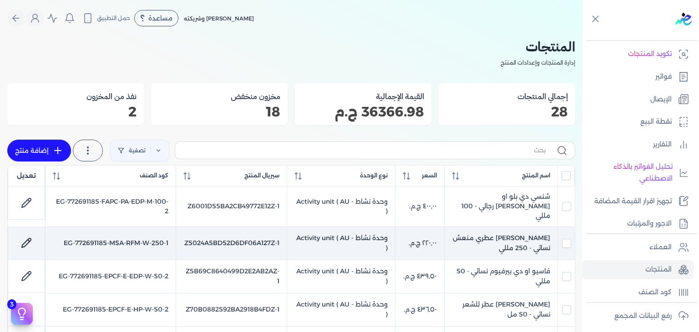
checkbox input "false"
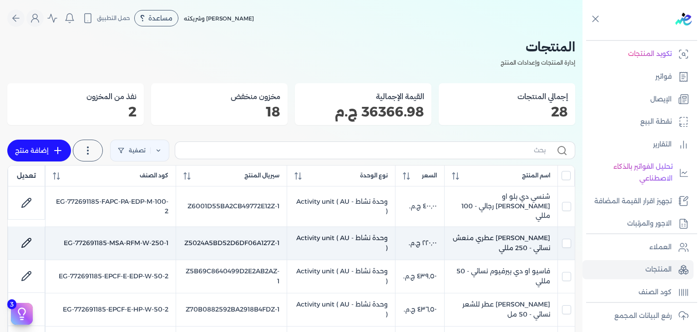
checkbox input "false"
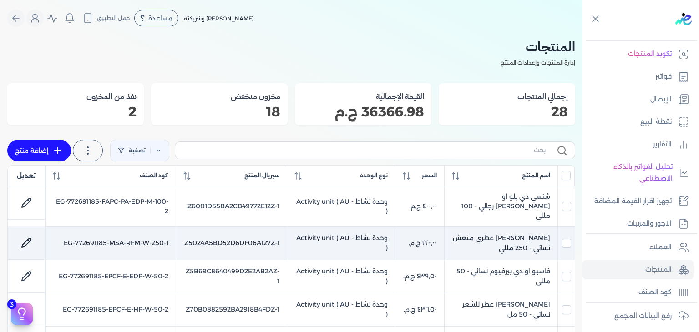
checkbox input "false"
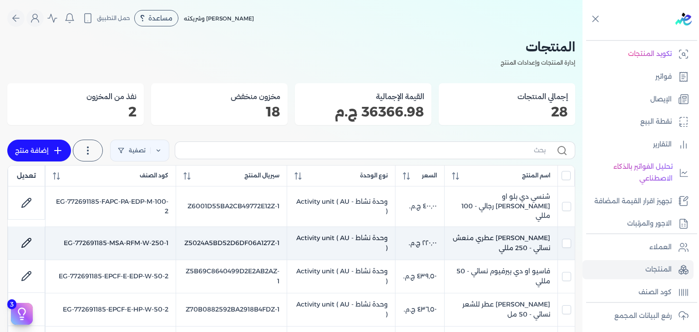
checkbox input "false"
click at [30, 240] on icon at bounding box center [29, 241] width 2 height 2
select select "EGS"
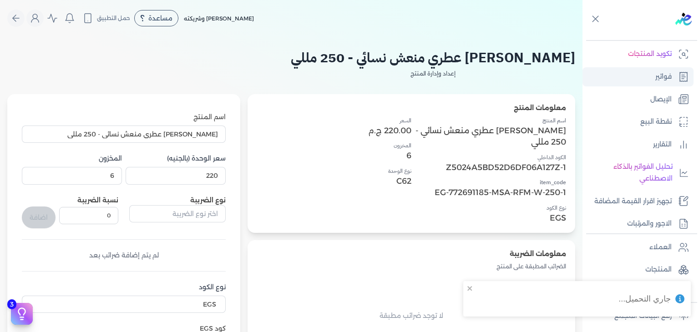
click at [672, 70] on link "فواتير" at bounding box center [637, 76] width 111 height 19
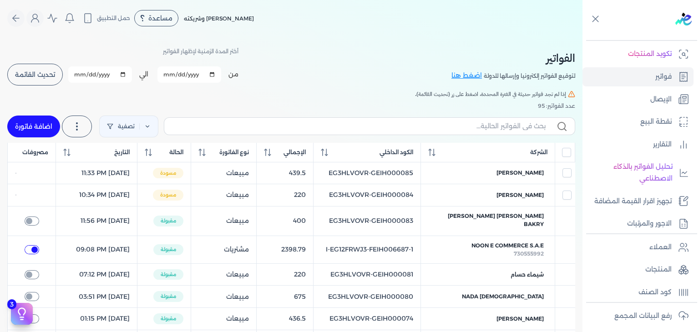
checkbox input "true"
click at [46, 127] on link "اضافة فاتورة" at bounding box center [33, 127] width 53 height 22
select select "EGP"
select select "B"
select select "EGS"
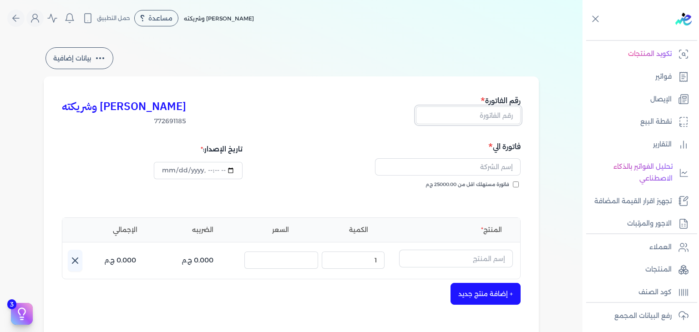
click at [475, 113] on input "text" at bounding box center [468, 114] width 105 height 17
paste input "إيديال رذاذ عطري منعش نسائي - 250 مللي"
type input "إيديال رذاذ عطري منعش نسائي - 250 مللي"
click at [518, 186] on input "فاتورة مستهلك اقل من 25000.00 ج.م" at bounding box center [516, 184] width 6 height 6
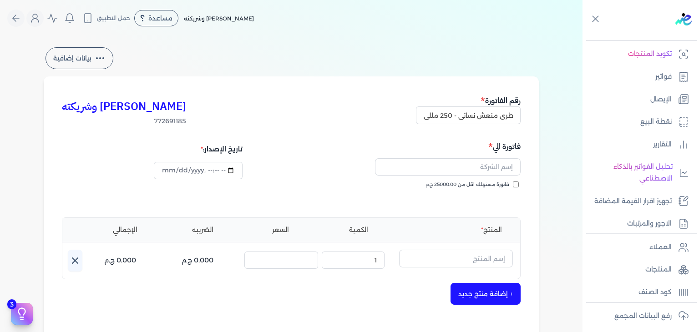
checkbox input "true"
drag, startPoint x: 487, startPoint y: 163, endPoint x: 488, endPoint y: 171, distance: 7.8
click at [487, 164] on input "text" at bounding box center [448, 166] width 146 height 17
paste input "[PERSON_NAME]"
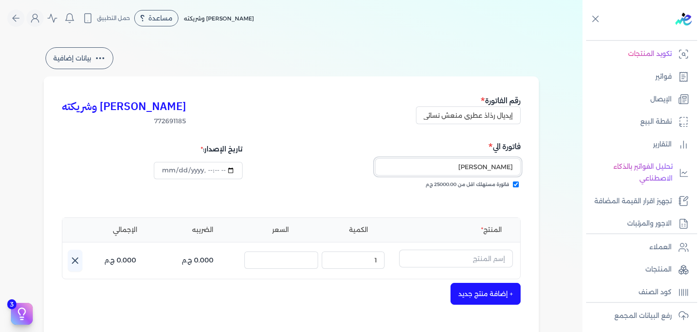
type input "[PERSON_NAME]"
click at [476, 257] on input "text" at bounding box center [456, 258] width 114 height 17
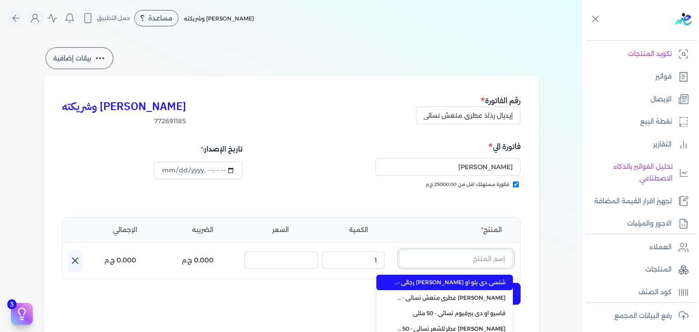
type input "d"
type input "يار"
click at [484, 282] on span "[PERSON_NAME] عطري منعش نسائي - 250 مللي" at bounding box center [449, 282] width 111 height 8
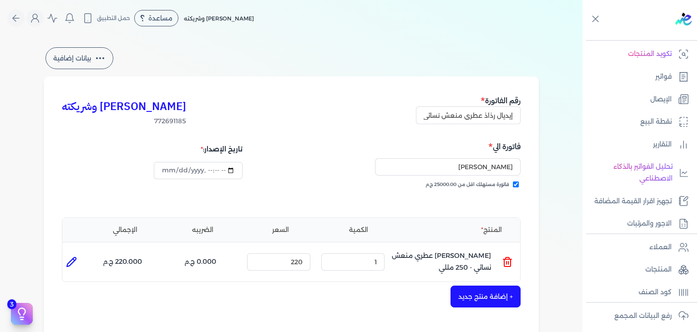
click at [504, 293] on button "+ إضافة منتج جديد" at bounding box center [485, 297] width 70 height 22
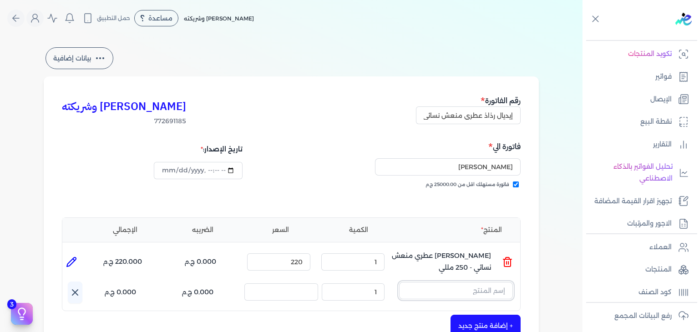
click at [483, 289] on input "text" at bounding box center [456, 290] width 114 height 17
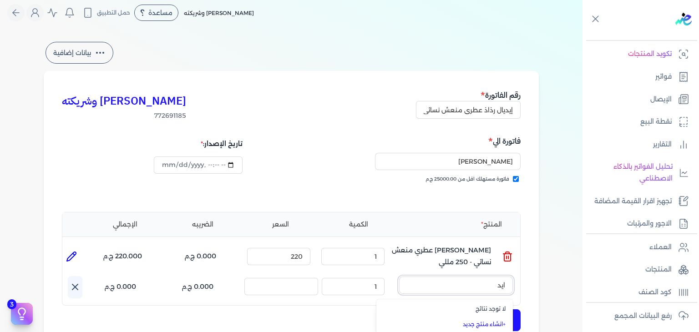
type input "ايد"
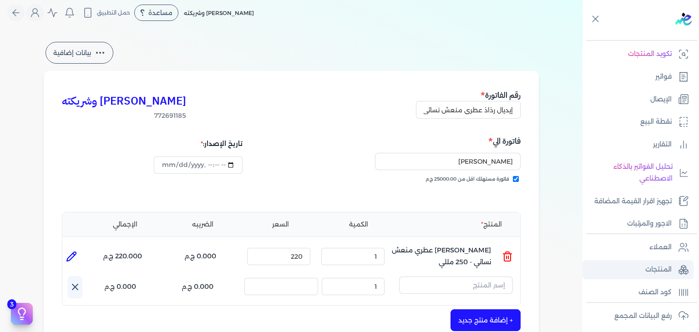
click at [653, 267] on p "المنتجات" at bounding box center [658, 270] width 26 height 12
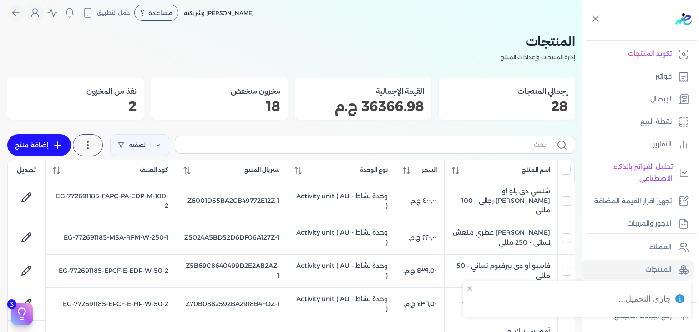
click at [486, 153] on label at bounding box center [375, 144] width 400 height 17
click at [486, 150] on input "text" at bounding box center [363, 145] width 363 height 10
click at [487, 150] on input "text" at bounding box center [363, 145] width 363 height 10
paste input "إيديال رذاذ عطري منعش نسائي - 250 مللي"
type input "إيديال رذاذ عطري منعش نسائي - 250 مللي"
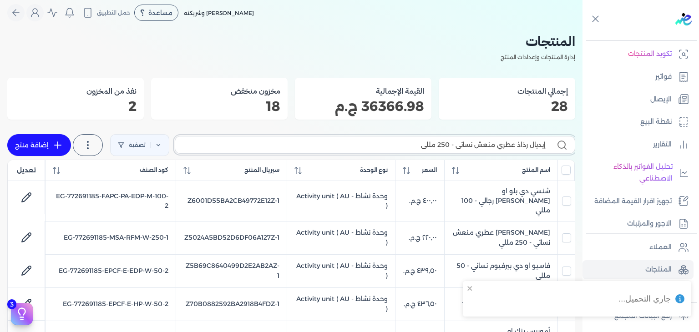
checkbox input "false"
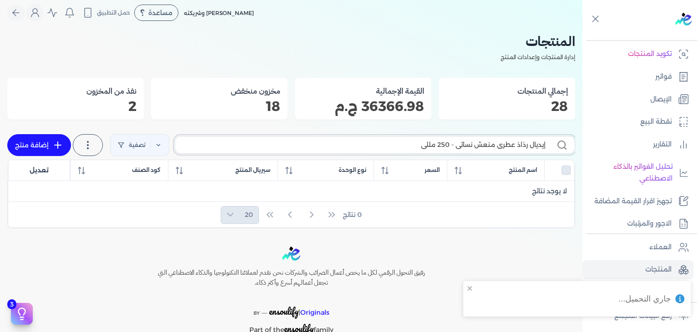
type input "إيديال رذاذ عطري منعش نسائي - 250 مللي"
click at [75, 139] on div "تصفية استخرج المنتجات إضافة منتج" at bounding box center [89, 144] width 164 height 25
click at [55, 141] on link "إضافة منتج" at bounding box center [39, 145] width 64 height 22
select select "EGS"
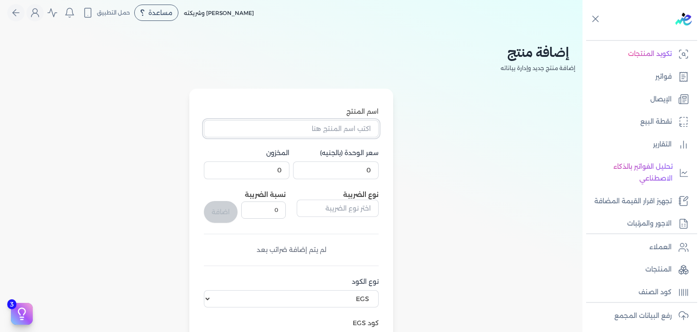
click at [348, 134] on input "اسم المنتج" at bounding box center [291, 128] width 175 height 17
paste input "إيديال رذاذ عطري منعش نسائي - 250 مللي"
click at [310, 130] on input "إيديال رذاذ عطري منعش نسائي - 250 مللي" at bounding box center [291, 128] width 175 height 17
paste input "text"
type input "إيديال رذاذ عطري منعش نسائي - 250 مللي"
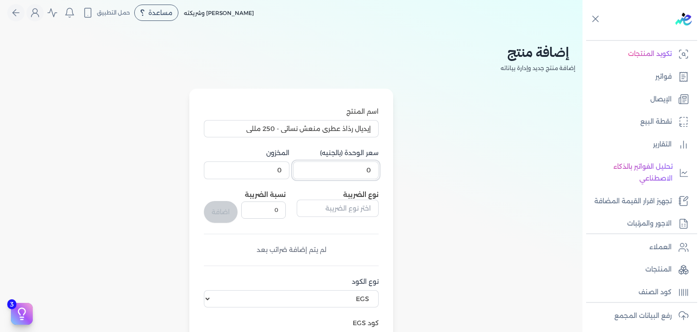
click at [368, 172] on input "0" at bounding box center [336, 169] width 86 height 17
paste input "232.5"
type input "232.5"
click at [277, 177] on input "0" at bounding box center [247, 169] width 86 height 17
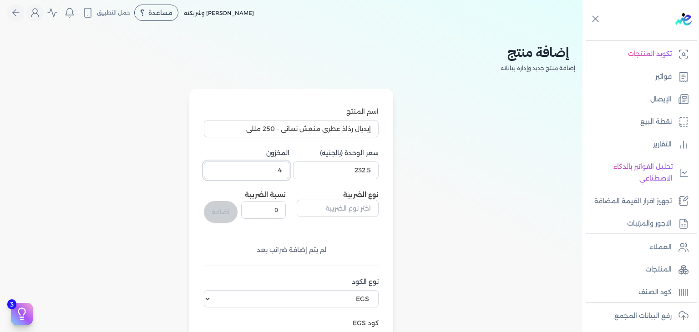
type input "4"
click at [443, 224] on div "اسم المنتج إيديال رذاذ عطري منعش نسائي - 250 مللي سعر الوحدة (بالجنيه) 232.5 ال…" at bounding box center [291, 284] width 568 height 390
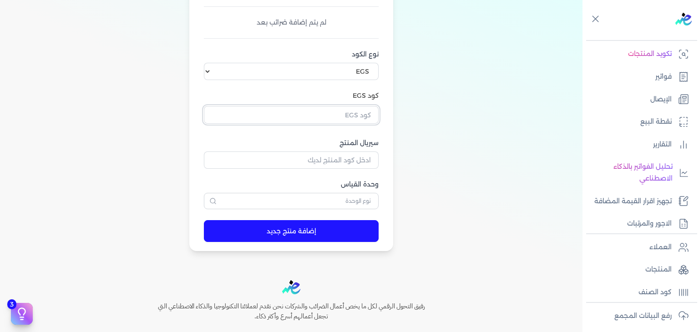
click at [361, 121] on input "text" at bounding box center [291, 114] width 175 height 17
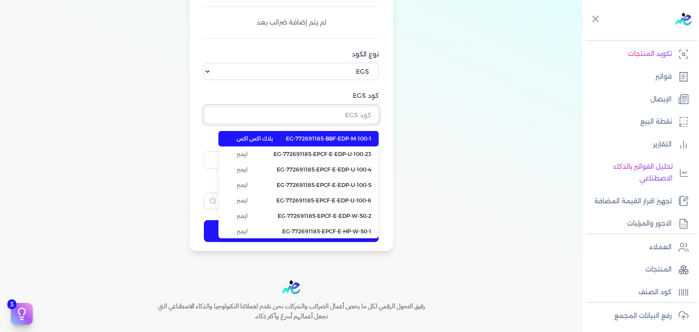
paste input "EG-772691185-EPCF-P-RFM-W-250-9"
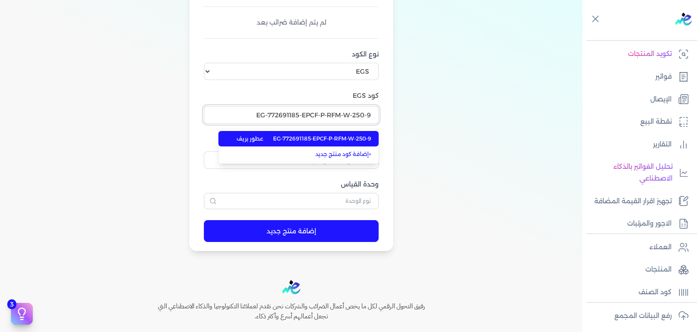
type input "EG-772691185-EPCF-P-RFM-W-250-9"
click at [361, 138] on span "EG-772691185-EPCF-P-RFM-W-250-9" at bounding box center [322, 139] width 98 height 8
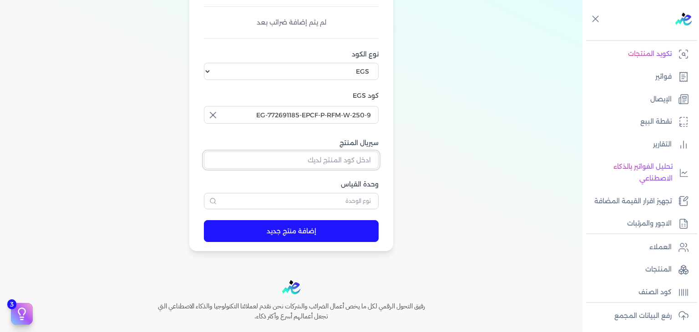
click at [354, 156] on input "سيريال المنتج" at bounding box center [291, 159] width 175 height 17
paste input "ZBE287B6E26ADEE69052DZ-1"
type input "ZBE287B6E26ADEE69052DZ-1"
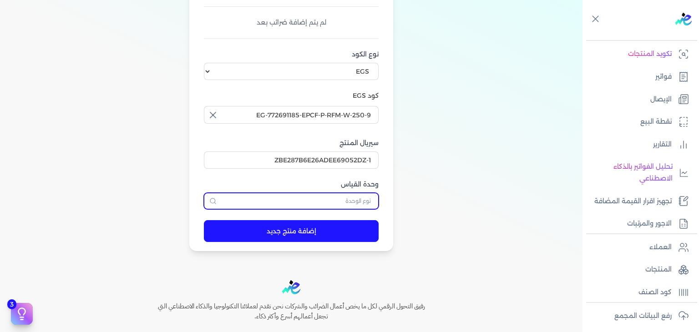
click at [363, 200] on input "text" at bounding box center [291, 201] width 175 height 16
type input "وحدة نشاط"
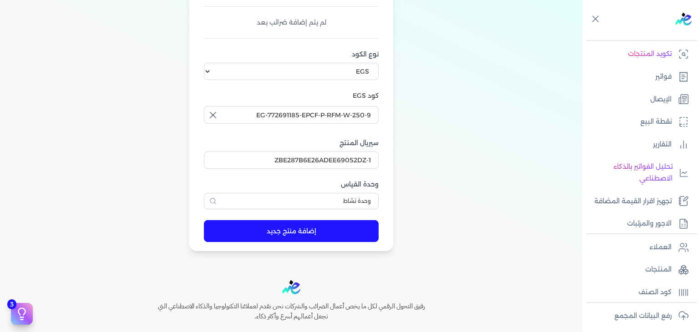
click at [355, 222] on button "إضافة منتج جديد" at bounding box center [291, 231] width 175 height 22
click at [647, 74] on link "فواتير" at bounding box center [637, 76] width 111 height 19
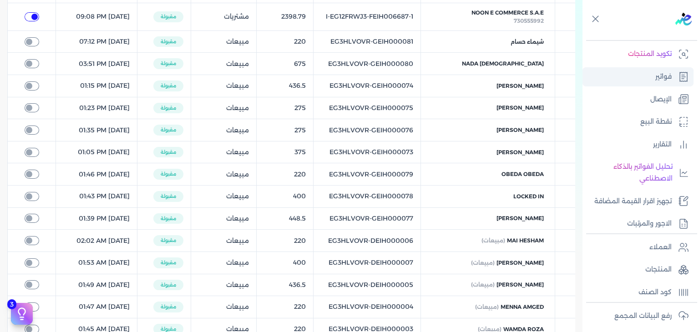
checkbox input "true"
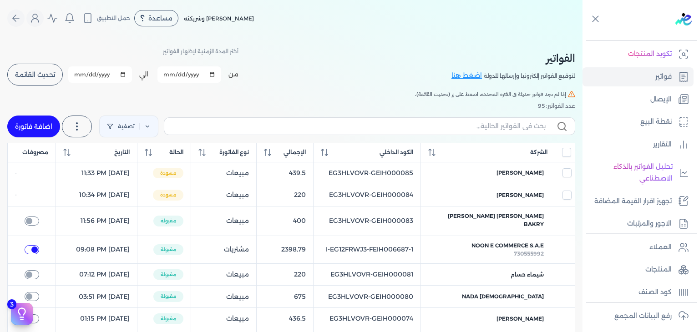
click at [24, 126] on link "اضافة فاتورة" at bounding box center [33, 127] width 53 height 22
select select "EGP"
select select "B"
select select "EGS"
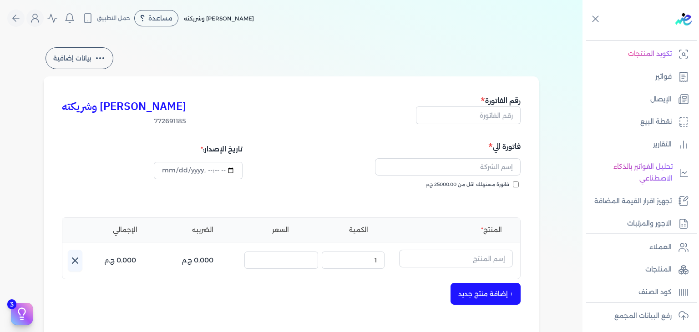
click at [475, 127] on div "[PERSON_NAME] وشريكته 772691185 رقم الفاتورة فاتورة الي فاتورة مستهلك اقل من 25…" at bounding box center [291, 282] width 495 height 412
click at [480, 120] on input "text" at bounding box center [468, 114] width 105 height 17
paste input "EG3HLVOVR-GEIH000087"
type input "EG3HLVOVR-GEIH000087"
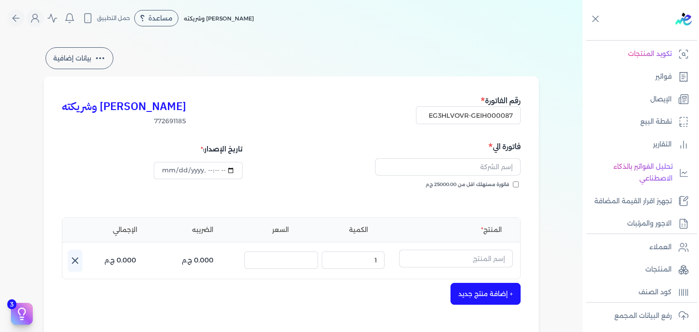
click at [518, 183] on input "فاتورة مستهلك اقل من 25000.00 ج.م" at bounding box center [516, 184] width 6 height 6
checkbox input "true"
click at [488, 169] on input "text" at bounding box center [448, 166] width 146 height 17
paste input "[PERSON_NAME]"
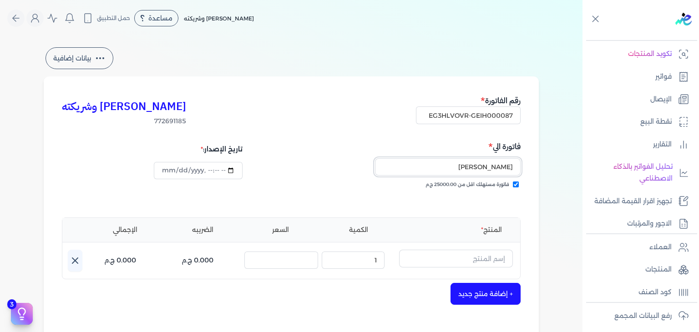
type input "[PERSON_NAME]"
click at [475, 255] on input "text" at bounding box center [456, 258] width 114 height 17
type input "d"
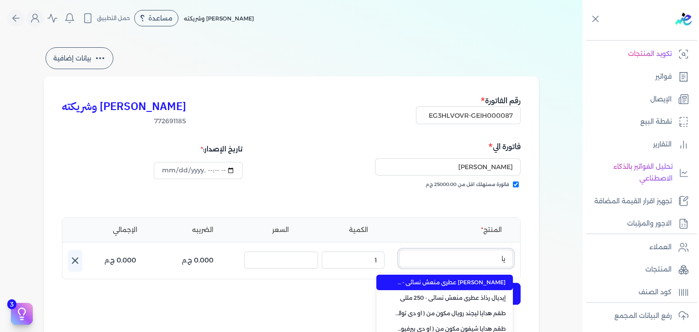
type input "يار"
click at [473, 282] on span "[PERSON_NAME] عطري منعش نسائي - 250 مللي" at bounding box center [449, 282] width 111 height 8
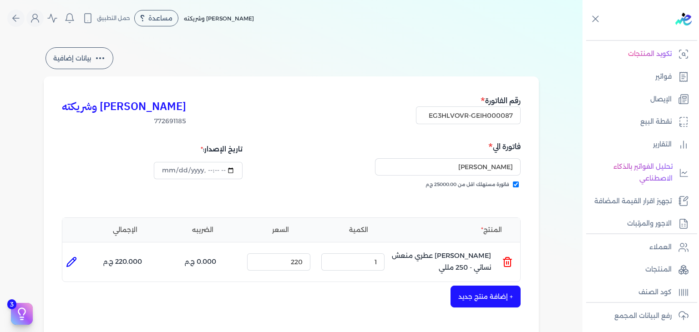
click at [513, 296] on button "+ إضافة منتج جديد" at bounding box center [485, 297] width 70 height 22
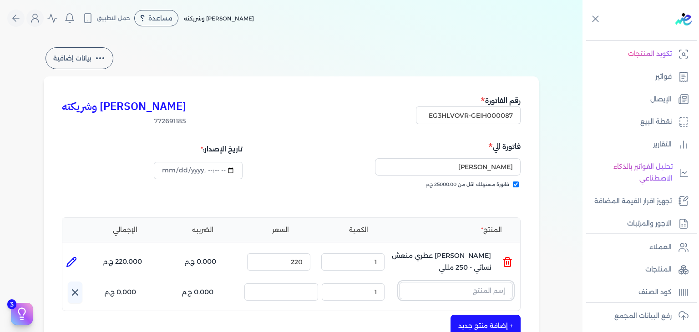
click at [501, 295] on input "text" at bounding box center [456, 290] width 114 height 17
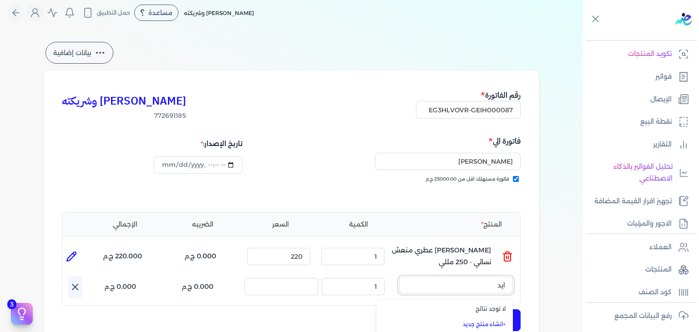
type input "إيد"
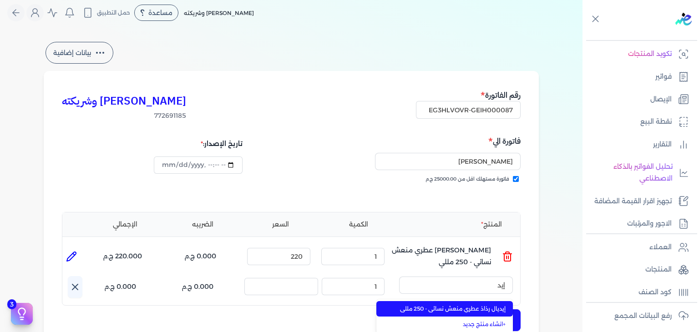
click at [477, 306] on span "إيديال رذاذ عطري منعش نسائي - 250 مللي" at bounding box center [449, 309] width 111 height 8
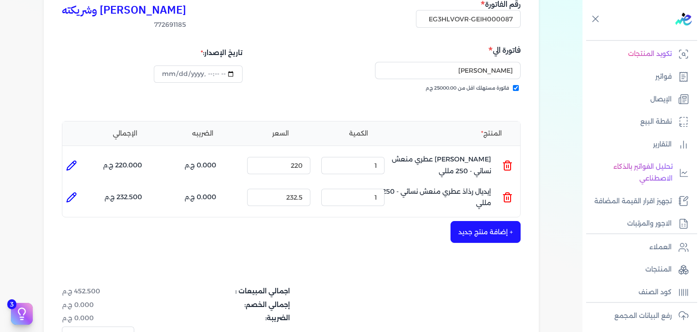
scroll to position [328, 0]
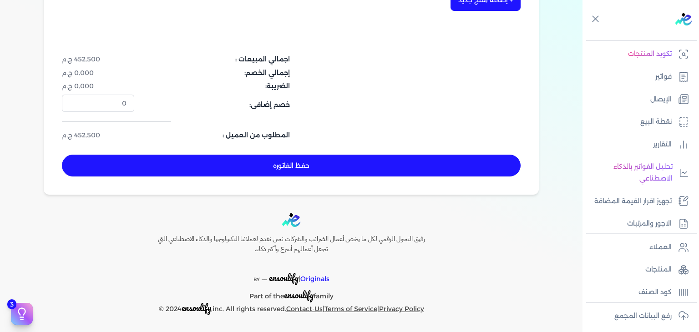
drag, startPoint x: 352, startPoint y: 165, endPoint x: 378, endPoint y: 185, distance: 33.4
click at [352, 164] on button "حفظ الفاتوره" at bounding box center [291, 166] width 458 height 22
type input "[DATE]"
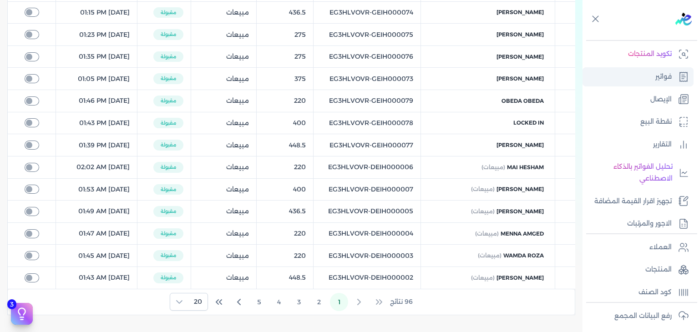
checkbox input "true"
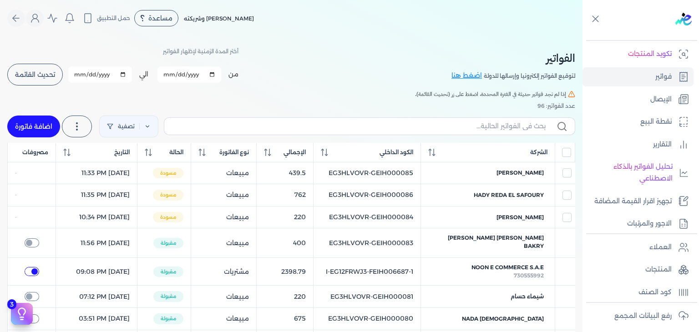
click at [53, 71] on span "تحديث القائمة" at bounding box center [35, 74] width 40 height 6
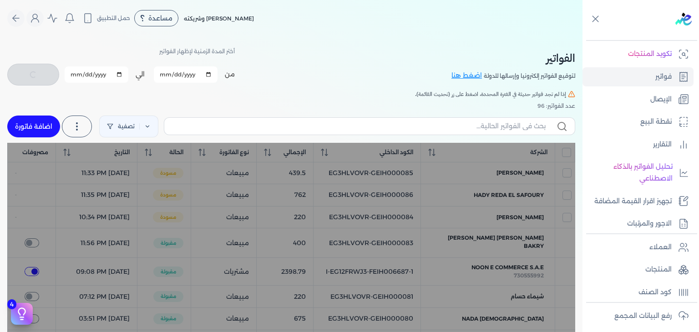
checkbox input "false"
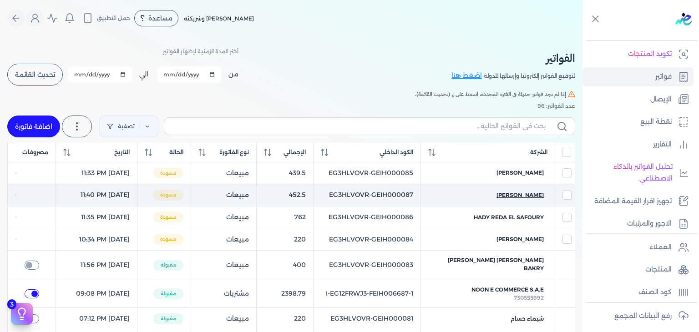
click at [536, 193] on span "[PERSON_NAME]" at bounding box center [519, 195] width 47 height 8
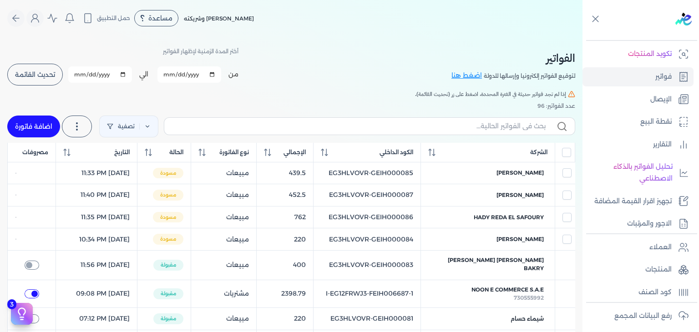
select select "EGP"
select select "B"
select select "EGS"
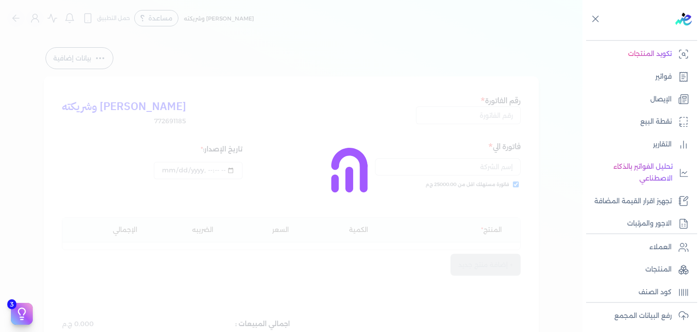
type input "EG3HLVOVR-GEIH000087"
checkbox input "true"
type input "[DATE]T23:40:19"
type input "[DATE]"
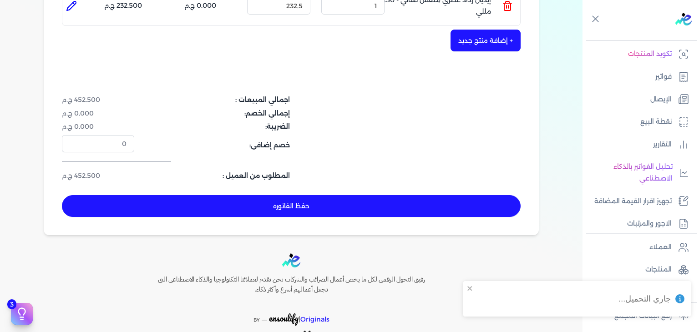
scroll to position [318, 0]
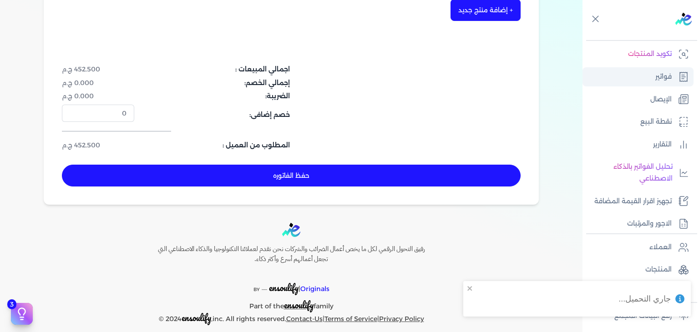
click at [628, 83] on link "فواتير" at bounding box center [637, 76] width 111 height 19
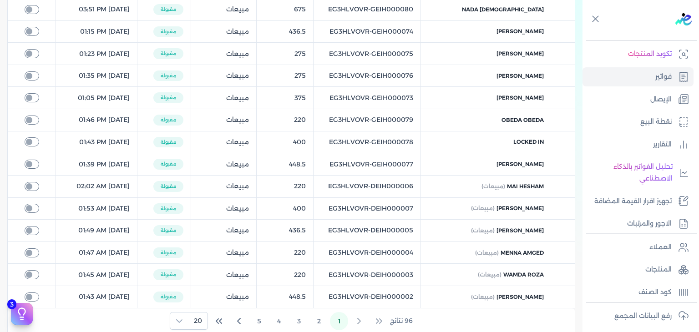
checkbox input "true"
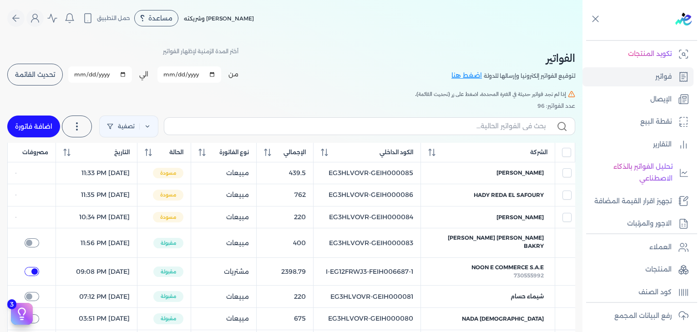
click at [47, 121] on link "اضافة فاتورة" at bounding box center [33, 127] width 53 height 22
select select "EGP"
select select "B"
select select "EGS"
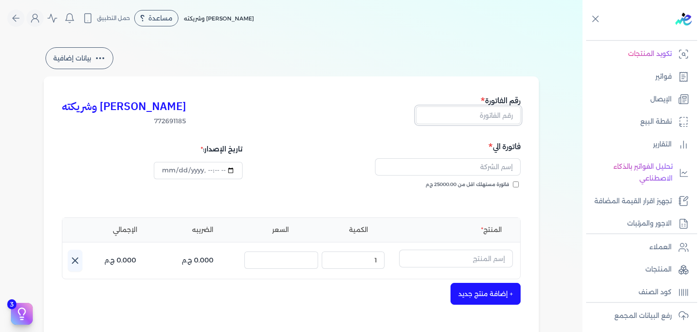
click at [498, 115] on input "text" at bounding box center [468, 114] width 105 height 17
paste input "EG3HLVOVR-GEIH000088"
type input "EG3HLVOVR-GEIH000088"
click at [518, 184] on input "فاتورة مستهلك اقل من 25000.00 ج.م" at bounding box center [516, 184] width 6 height 6
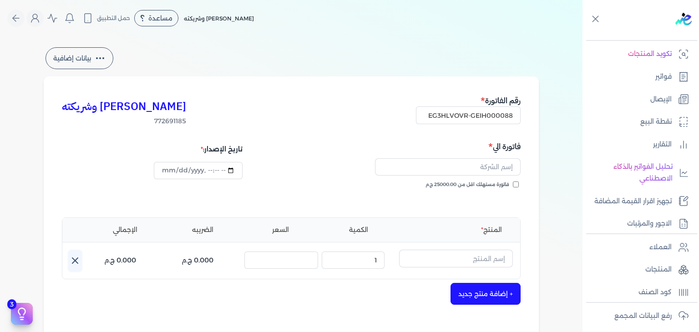
checkbox input "true"
click at [468, 169] on input "text" at bounding box center [448, 166] width 146 height 17
paste input "[PERSON_NAME]"
type input "[PERSON_NAME]"
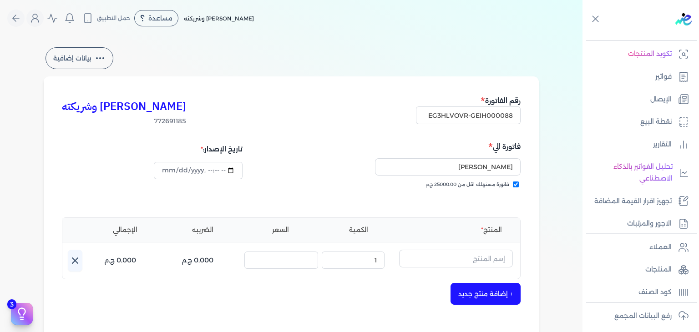
click at [478, 246] on div "المنتج الكمية [PERSON_NAME] اسم المنتج : الكمية : 1 السعر : الضريبه : 0.000 ج.م…" at bounding box center [291, 248] width 458 height 62
click at [477, 257] on input "text" at bounding box center [456, 258] width 114 height 17
paste input "طقم هدايا ان بلوجد"
type input "طقم هدايا ان بلوجد"
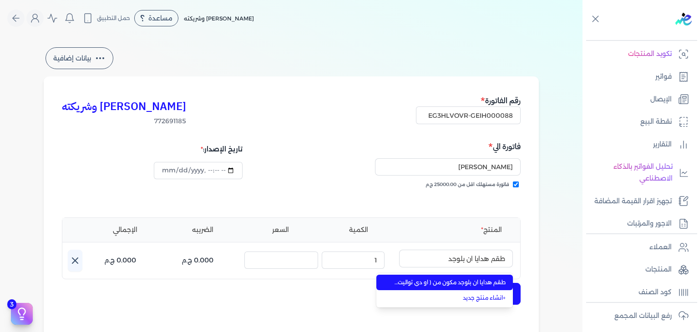
click at [480, 279] on span "طقم هدايا ان بلوجد مكون من ( او دي تواليت 80مللي - سبراي بيرفيوم 200مللي) رجالي" at bounding box center [449, 282] width 111 height 8
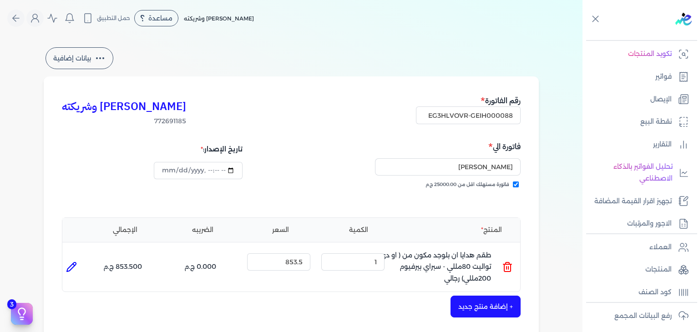
scroll to position [227, 0]
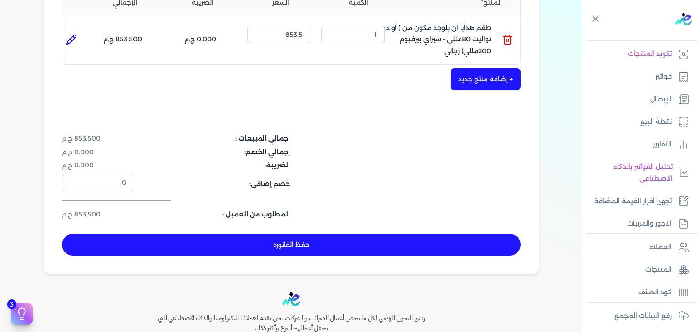
click at [334, 239] on button "حفظ الفاتوره" at bounding box center [291, 245] width 458 height 22
type input "[DATE]"
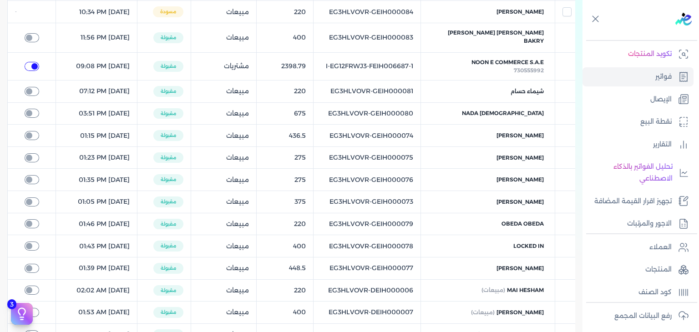
checkbox input "true"
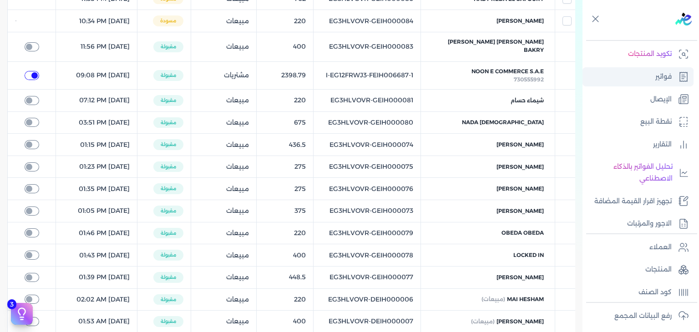
click at [656, 81] on p "فواتير" at bounding box center [663, 77] width 16 height 12
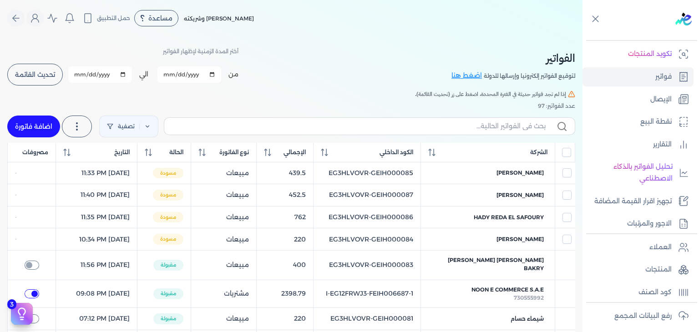
click at [42, 69] on button "تحديث القائمة" at bounding box center [34, 75] width 55 height 22
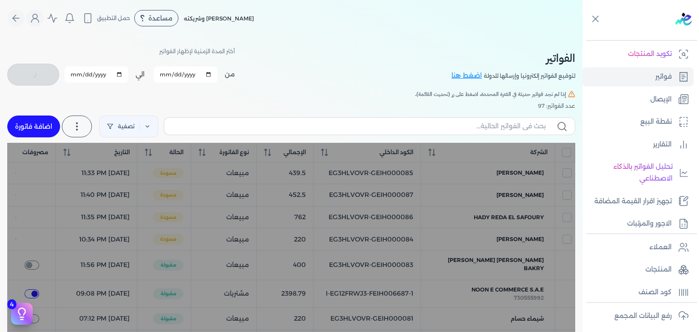
checkbox input "false"
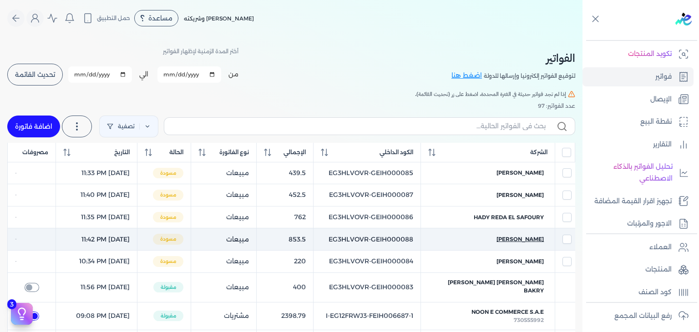
click at [511, 239] on span "[PERSON_NAME]" at bounding box center [519, 239] width 47 height 8
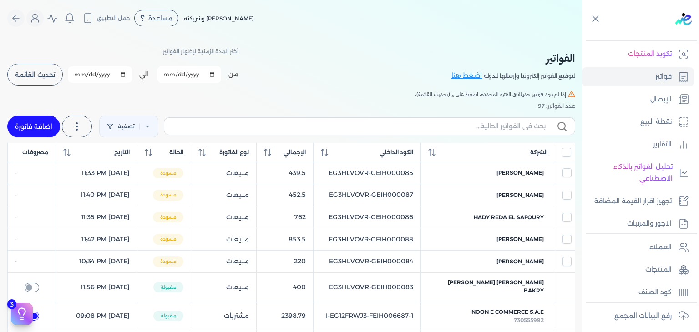
select select "EGP"
select select "B"
select select "EGS"
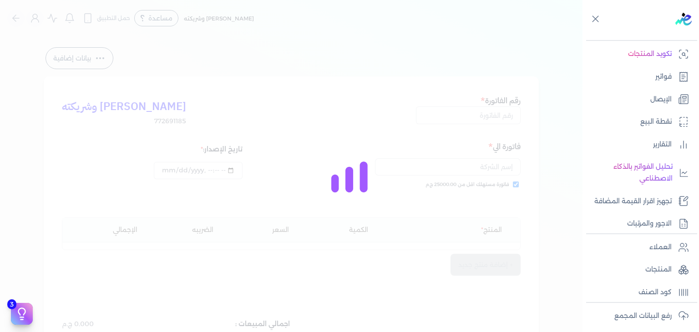
type input "EG3HLVOVR-GEIH000088"
checkbox input "true"
type input "[DATE]T23:42:08"
type input "[DATE]"
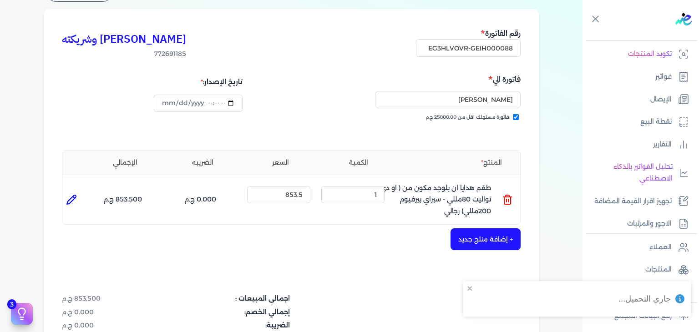
scroll to position [91, 0]
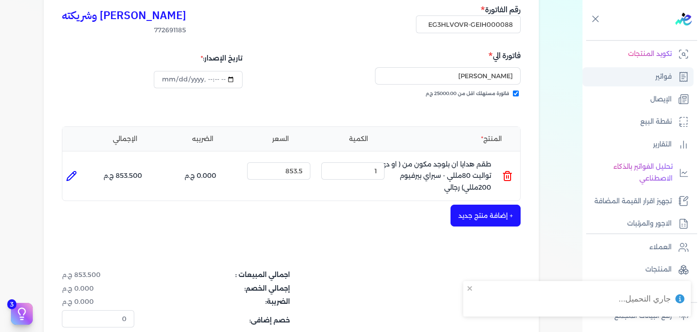
click at [668, 79] on p "فواتير" at bounding box center [663, 77] width 16 height 12
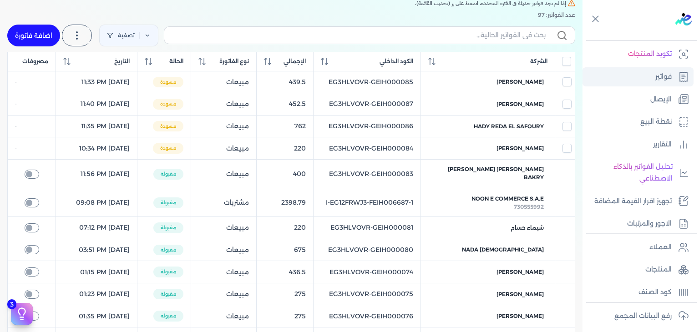
scroll to position [82, 0]
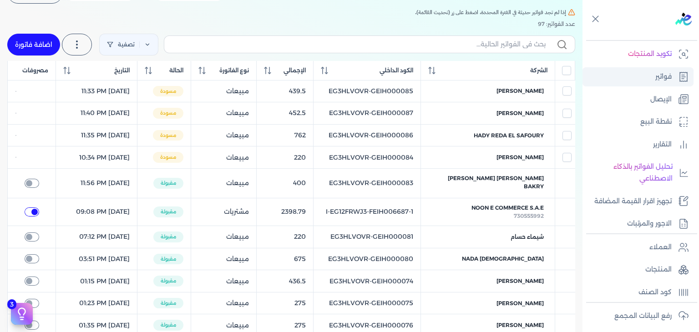
checkbox input "true"
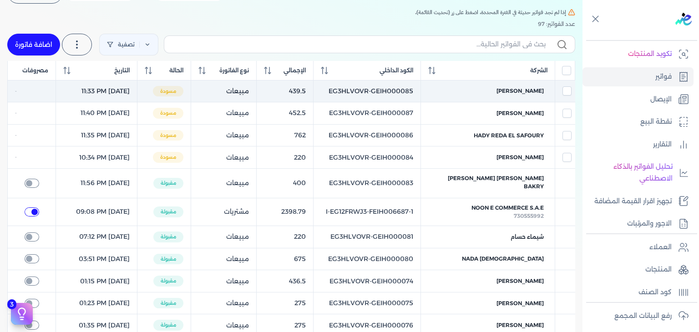
scroll to position [0, 0]
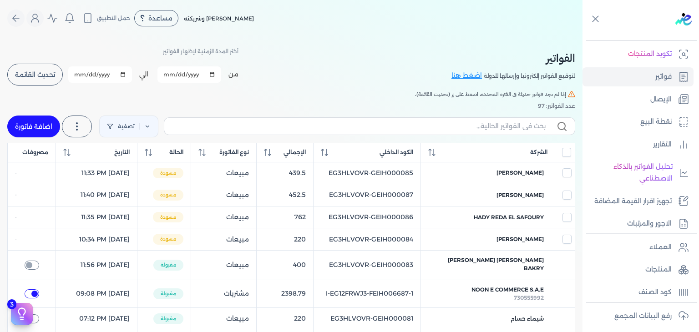
click at [31, 121] on link "اضافة فاتورة" at bounding box center [33, 127] width 53 height 22
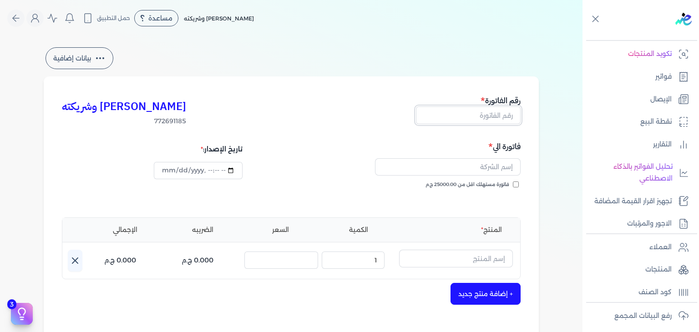
click at [505, 113] on input "text" at bounding box center [468, 114] width 105 height 17
paste input "EG3HLVOVR-GEIH000089"
click at [517, 186] on input "فاتورة مستهلك اقل من 25000.00 ج.م" at bounding box center [516, 184] width 6 height 6
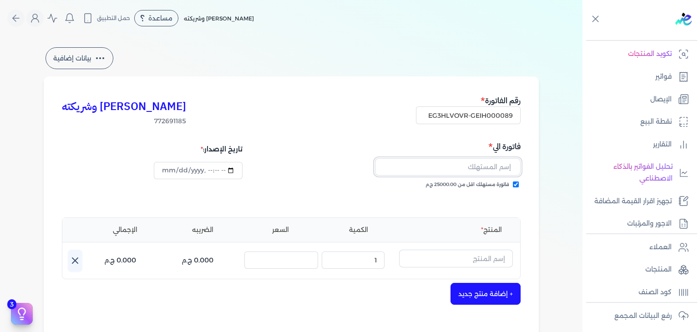
click at [496, 170] on input "text" at bounding box center [448, 166] width 146 height 17
paste input "[PERSON_NAME]"
click at [457, 267] on input "text" at bounding box center [456, 258] width 114 height 17
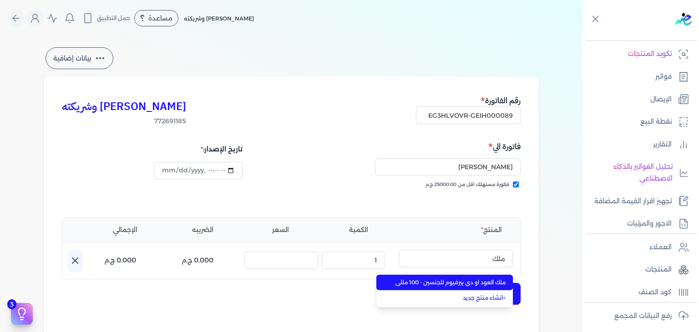
click at [460, 282] on span "ملك العود او دي بيرفيوم للجنسين - 100 مللي" at bounding box center [449, 282] width 111 height 8
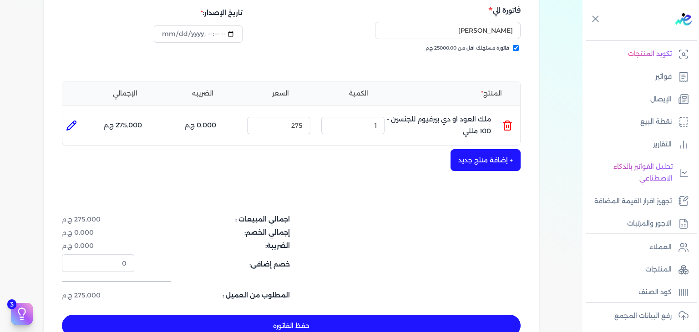
scroll to position [227, 0]
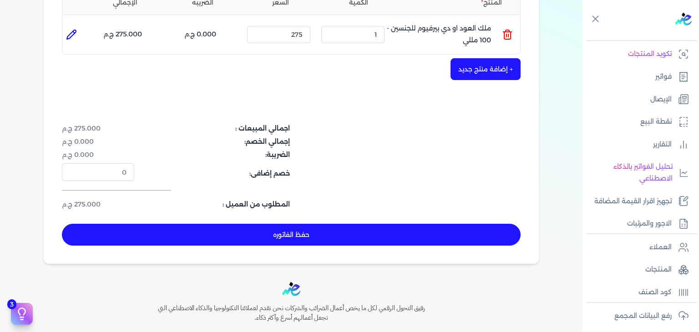
click at [335, 235] on button "حفظ الفاتوره" at bounding box center [291, 235] width 458 height 22
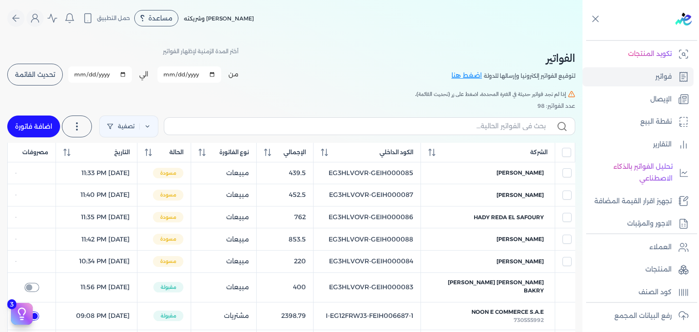
click at [55, 76] on span "تحديث القائمة" at bounding box center [35, 74] width 40 height 6
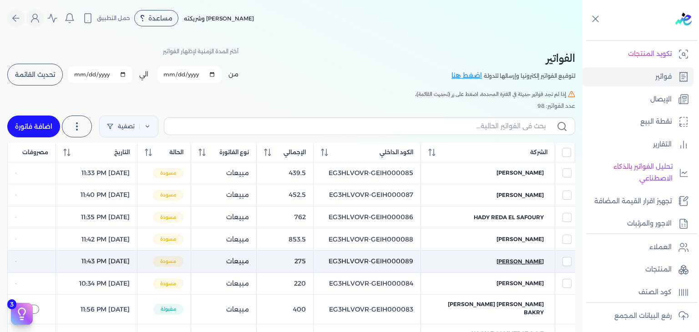
click at [513, 259] on span "[PERSON_NAME]" at bounding box center [519, 261] width 47 height 8
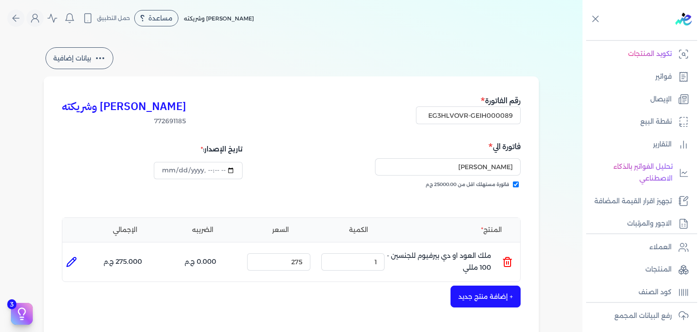
click at [639, 66] on ul "تكويد المنتجات فواتير الإيصال نقطة البيع التقارير تحليل الفواتير بالذكاء الاصطن…" at bounding box center [637, 139] width 111 height 188
click at [639, 71] on link "فواتير" at bounding box center [637, 76] width 111 height 19
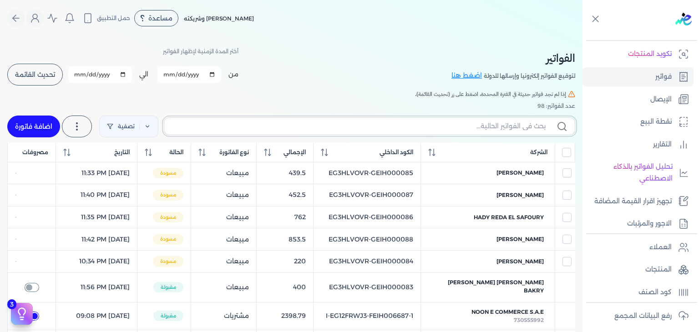
click at [418, 128] on input "text" at bounding box center [358, 126] width 374 height 10
paste input "EG3HLVOVR-DEIH000009"
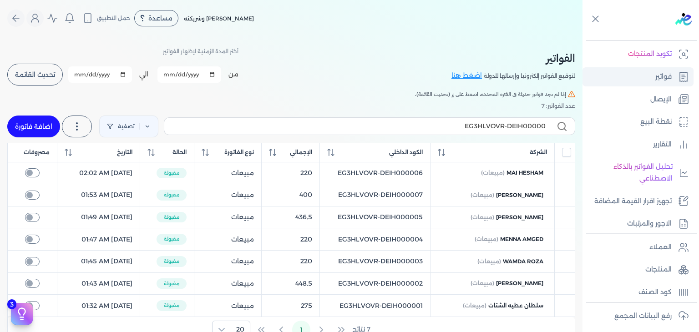
click at [643, 74] on link "فواتير" at bounding box center [637, 76] width 111 height 19
drag, startPoint x: 61, startPoint y: 75, endPoint x: 242, endPoint y: 140, distance: 192.3
click at [61, 75] on button "تحديث القائمة" at bounding box center [34, 75] width 55 height 22
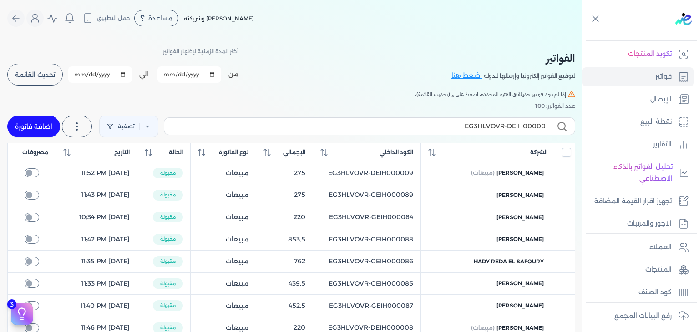
drag, startPoint x: 229, startPoint y: 153, endPoint x: 287, endPoint y: 101, distance: 77.9
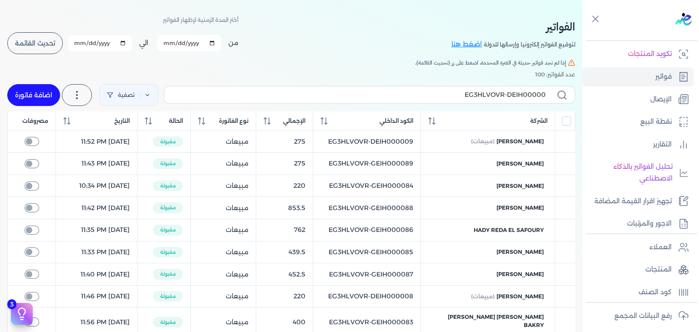
scroll to position [45, 0]
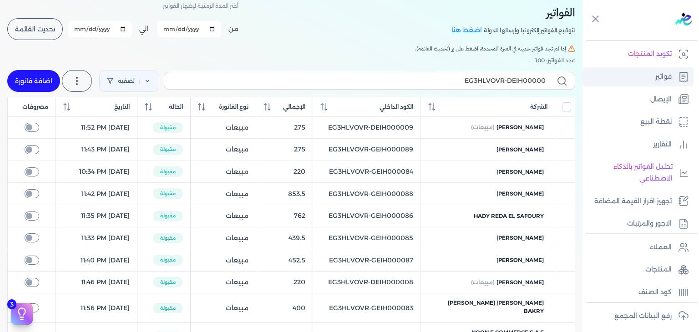
click at [644, 75] on link "فواتير" at bounding box center [637, 76] width 111 height 19
